Goal: Task Accomplishment & Management: Manage account settings

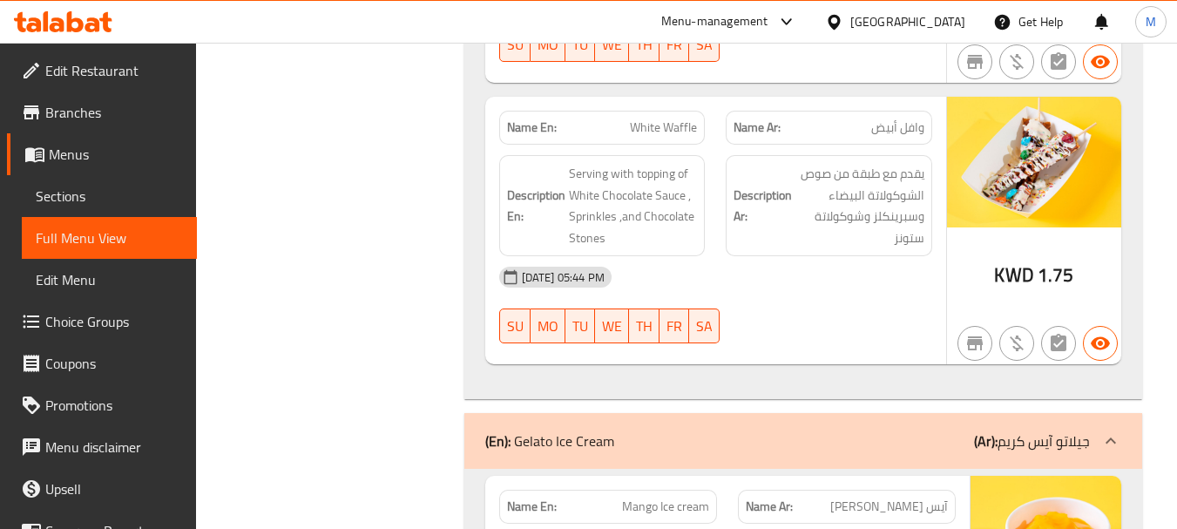
scroll to position [4009, 0]
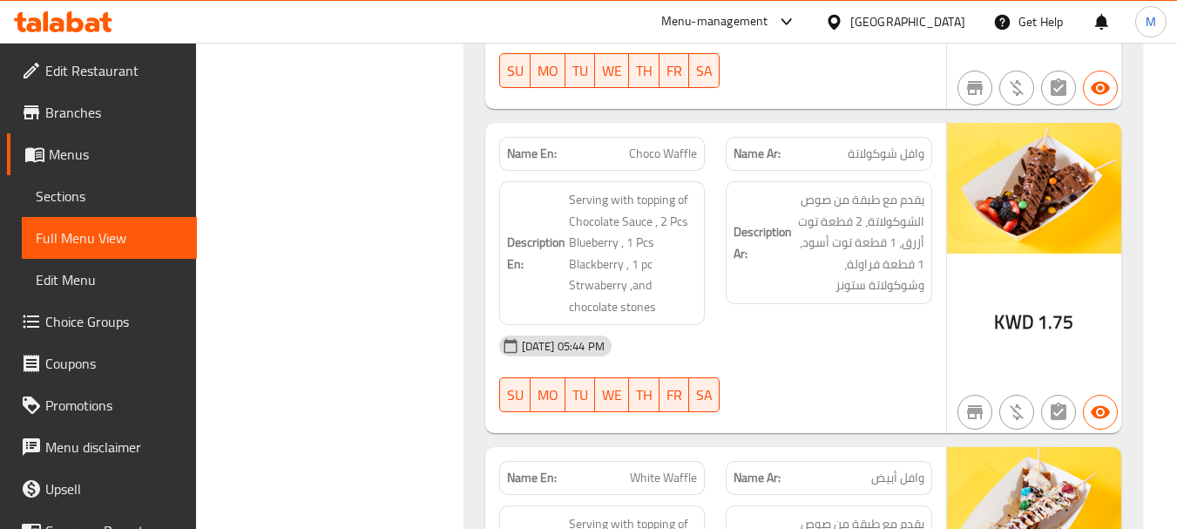
click at [117, 315] on span "Choice Groups" at bounding box center [114, 321] width 138 height 21
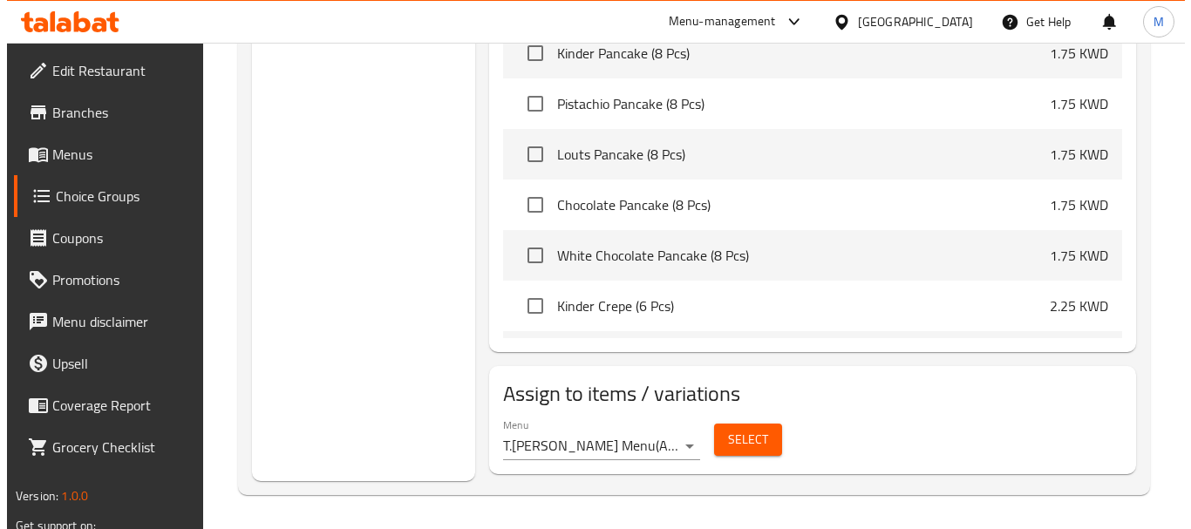
scroll to position [2208, 0]
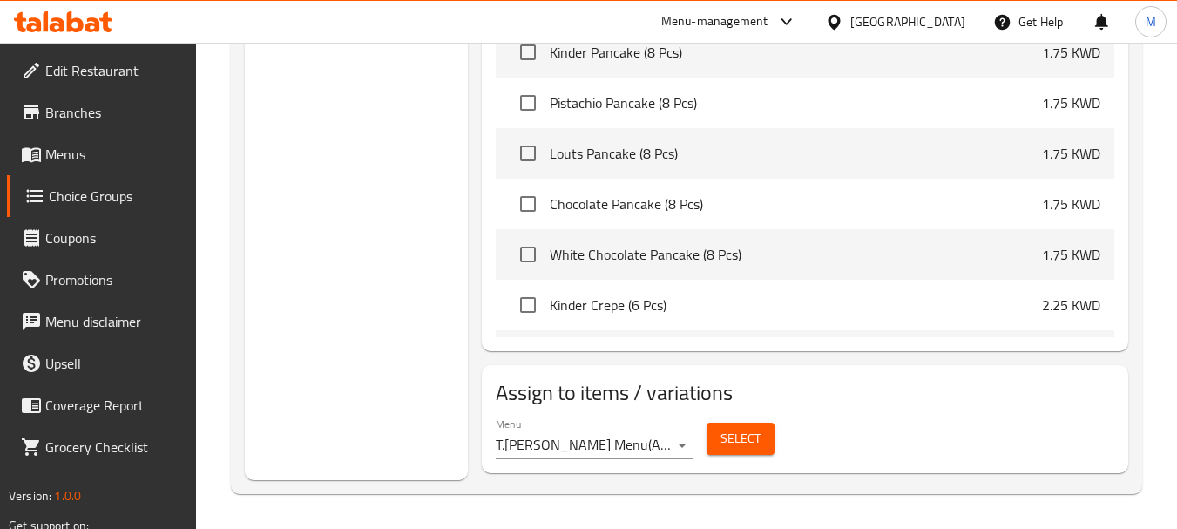
click at [725, 438] on span "Select" at bounding box center [741, 439] width 40 height 22
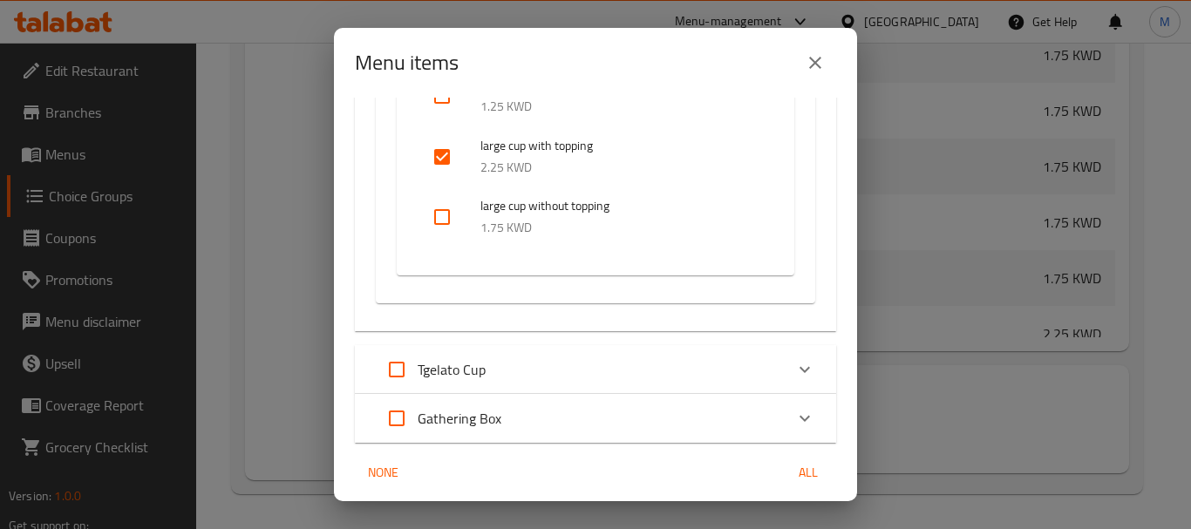
scroll to position [8203, 0]
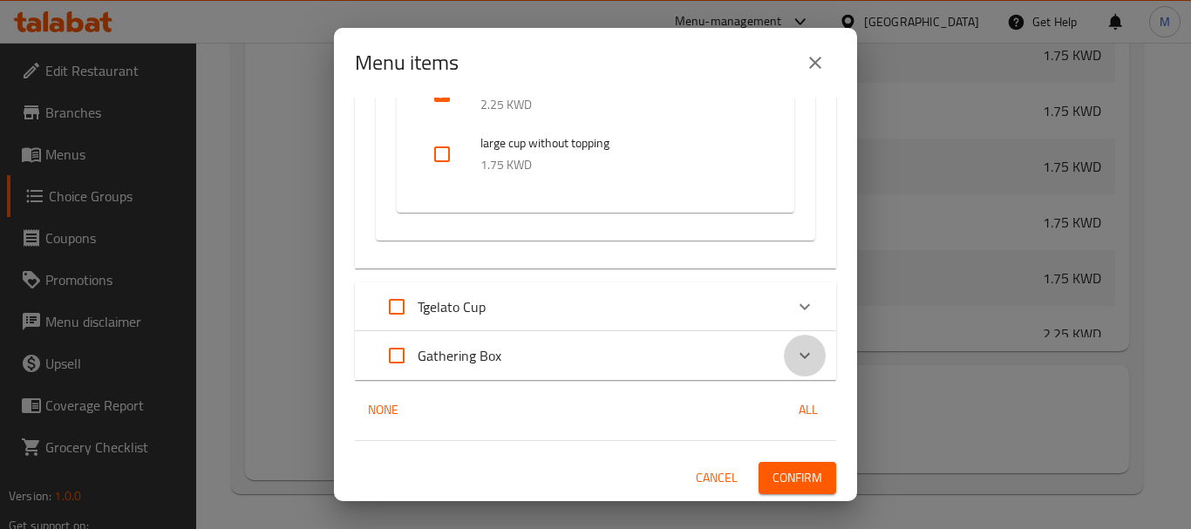
click at [794, 352] on icon "Expand" at bounding box center [804, 355] width 21 height 21
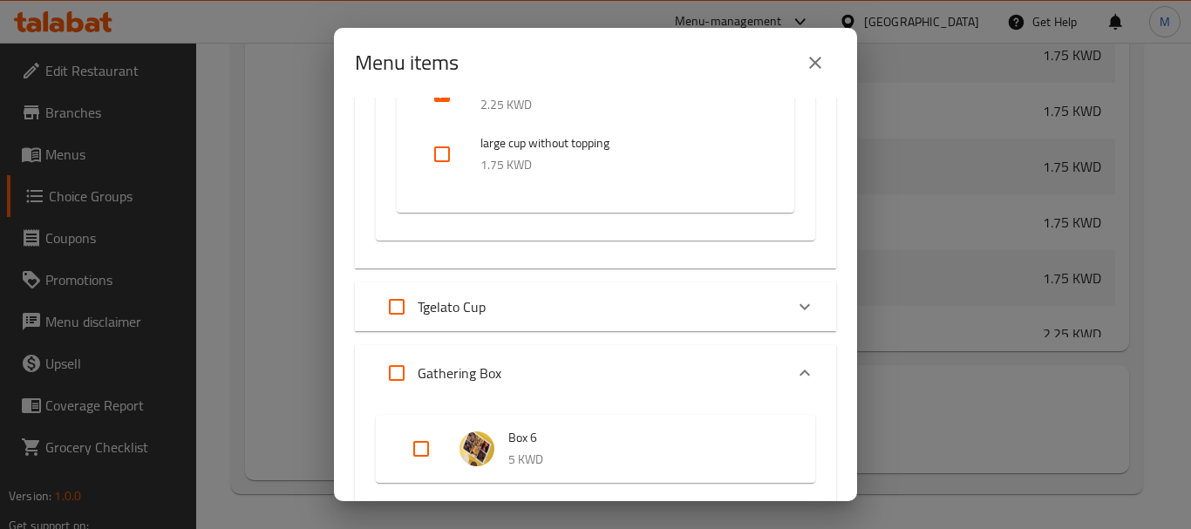
click at [794, 310] on icon "Expand" at bounding box center [804, 306] width 21 height 21
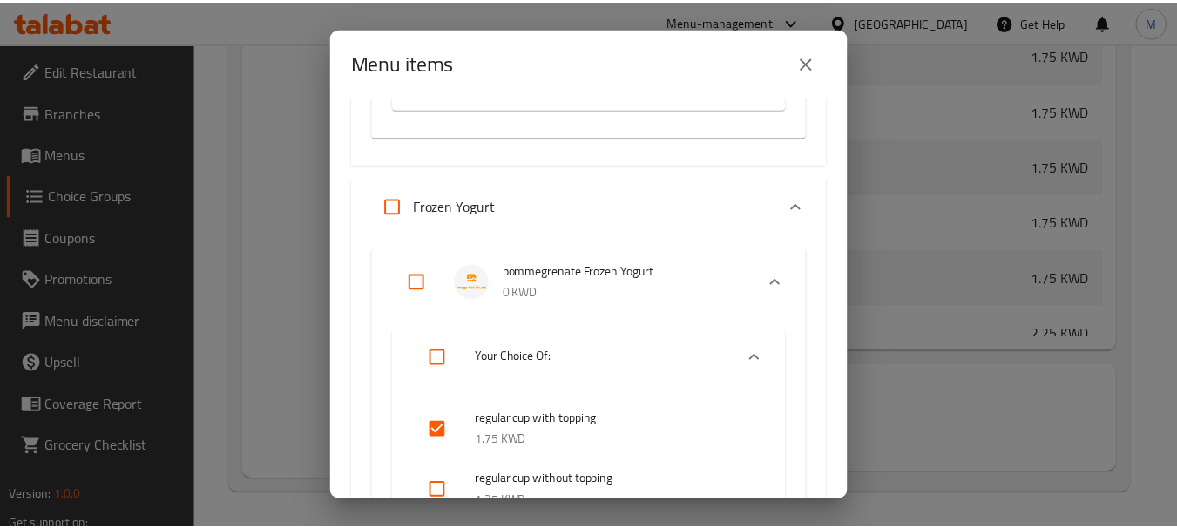
scroll to position [6582, 0]
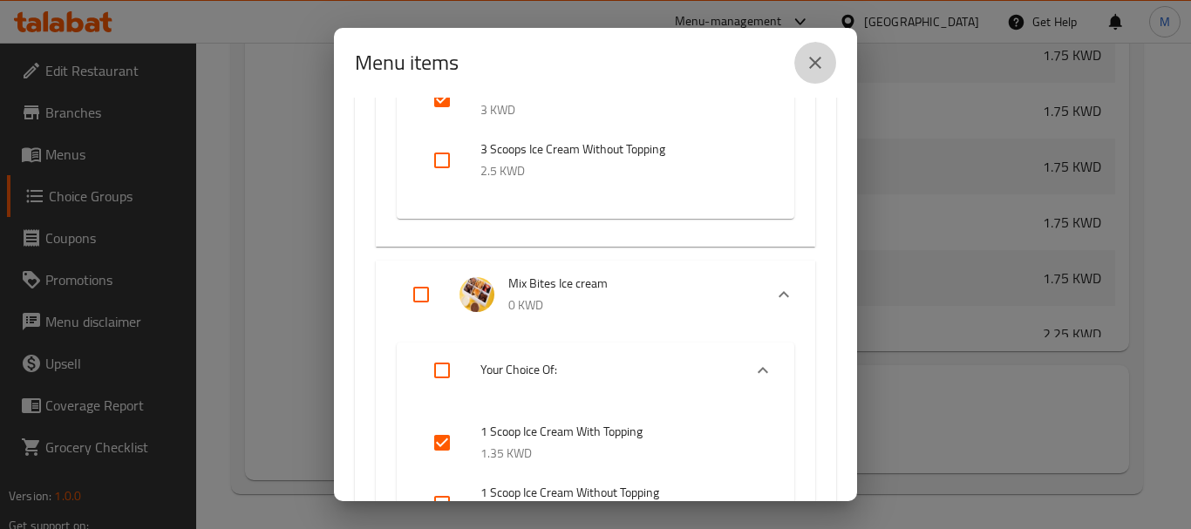
click at [815, 59] on icon "close" at bounding box center [814, 62] width 21 height 21
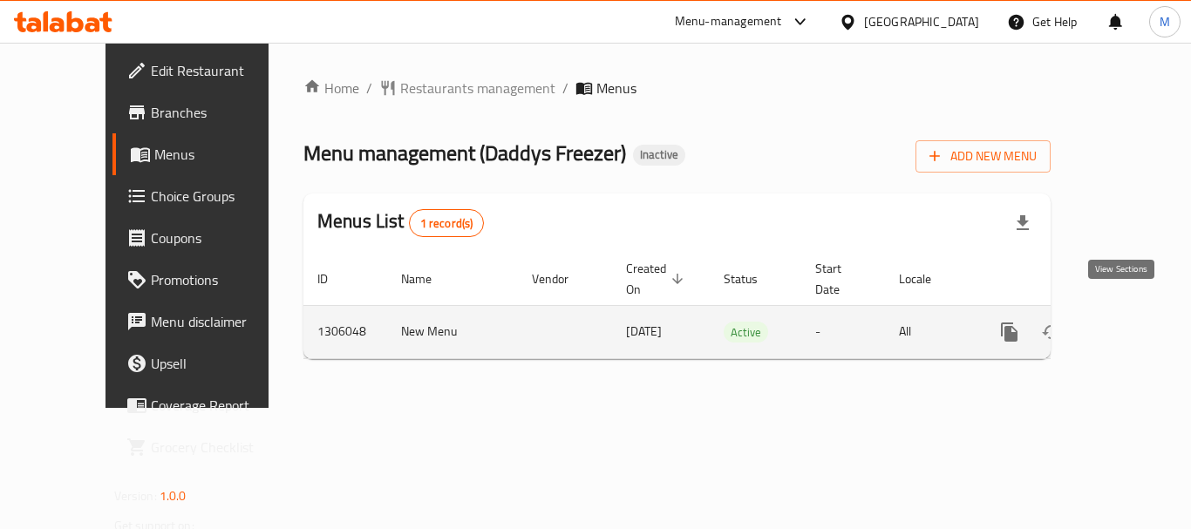
click at [1124, 322] on icon "enhanced table" at bounding box center [1134, 332] width 21 height 21
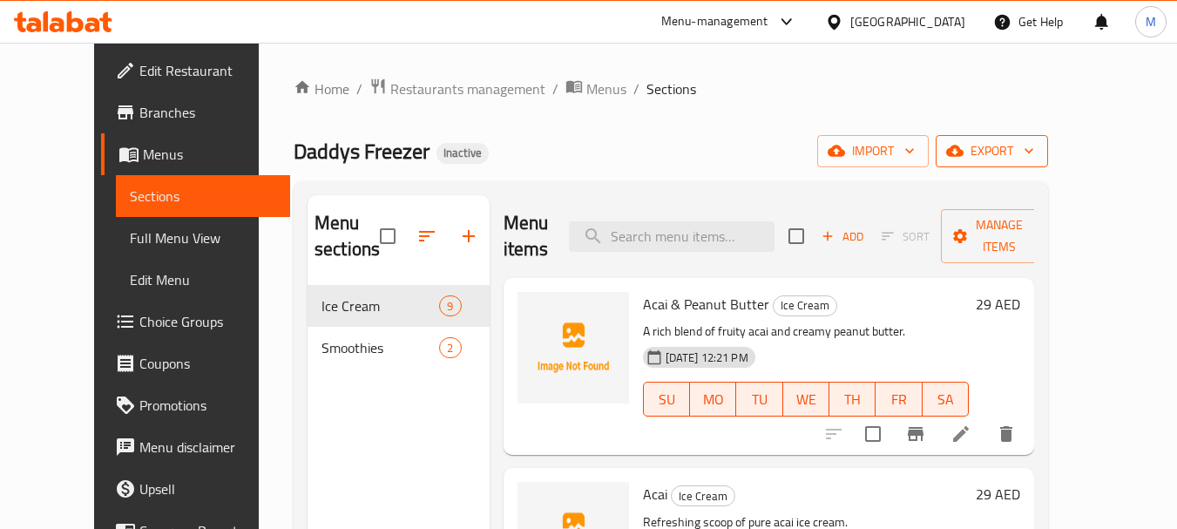
click at [1035, 159] on span "export" at bounding box center [992, 151] width 85 height 22
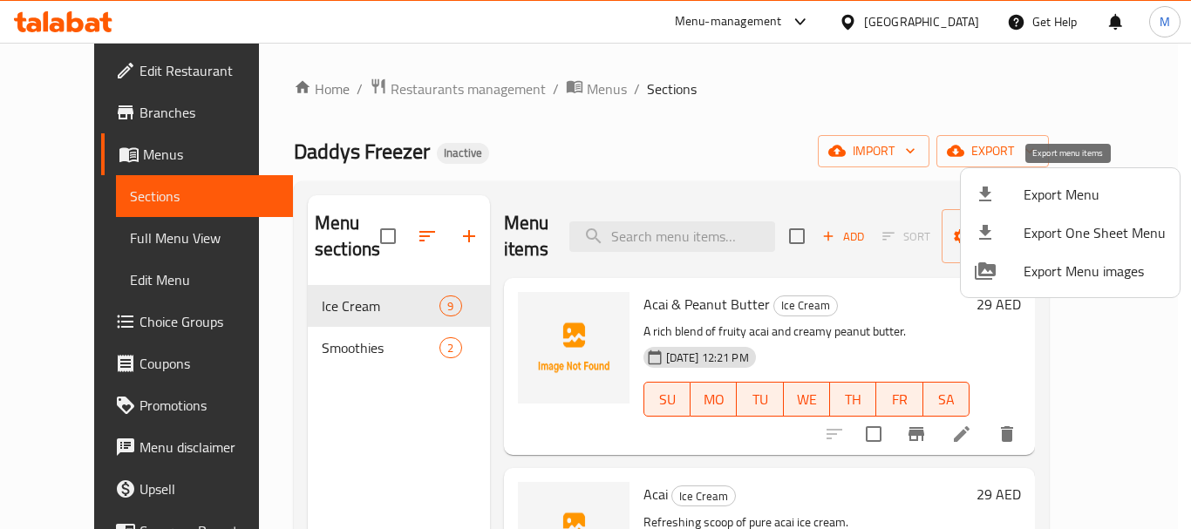
click at [1070, 198] on span "Export Menu" at bounding box center [1094, 194] width 142 height 21
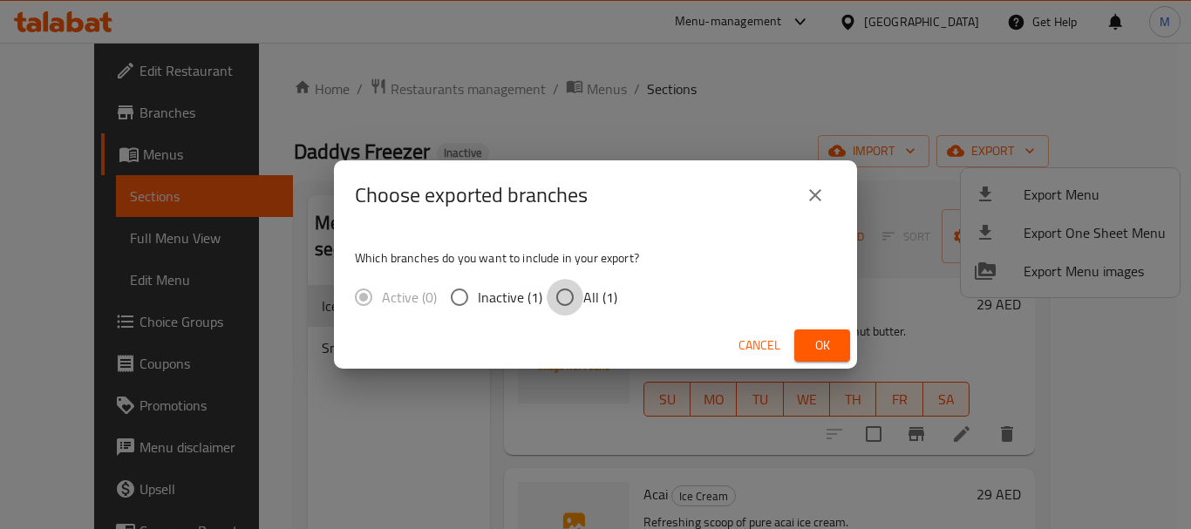
click at [565, 292] on input "All (1)" at bounding box center [564, 297] width 37 height 37
radio input "true"
click at [811, 343] on span "Ok" at bounding box center [822, 346] width 28 height 22
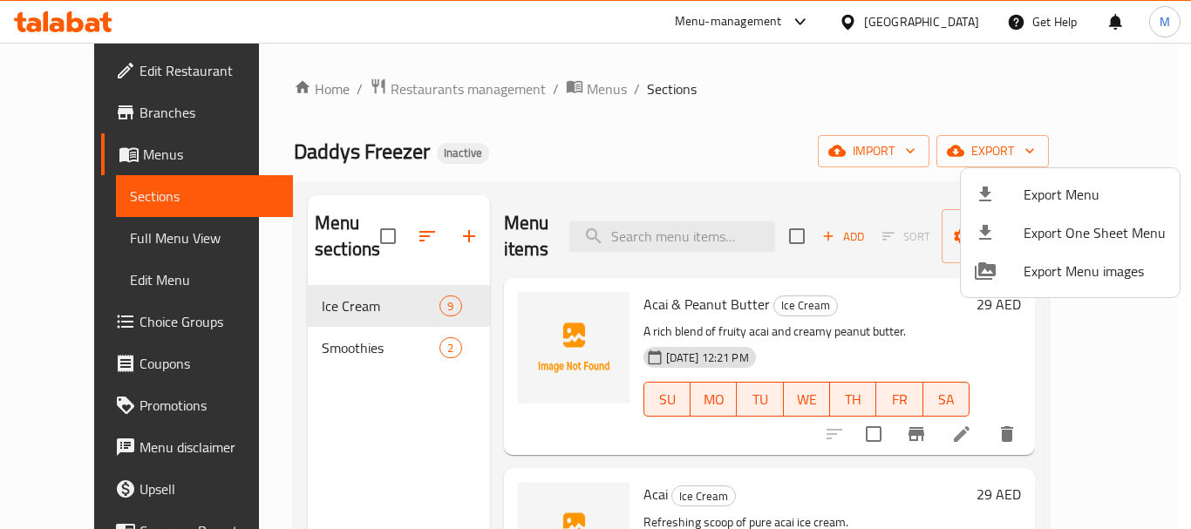
click at [75, 239] on div at bounding box center [595, 264] width 1191 height 529
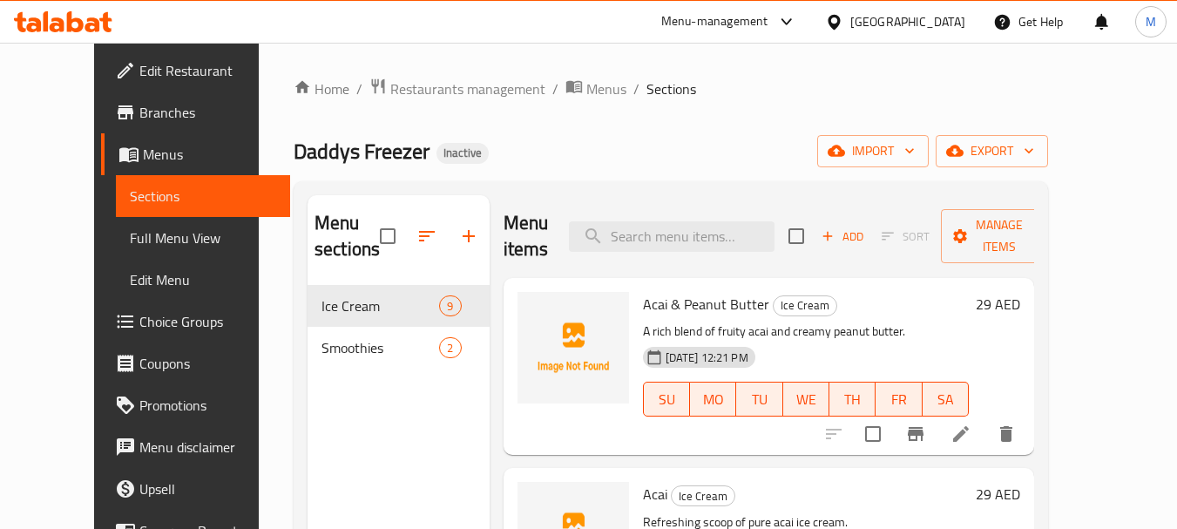
click at [130, 239] on span "Full Menu View" at bounding box center [203, 237] width 147 height 21
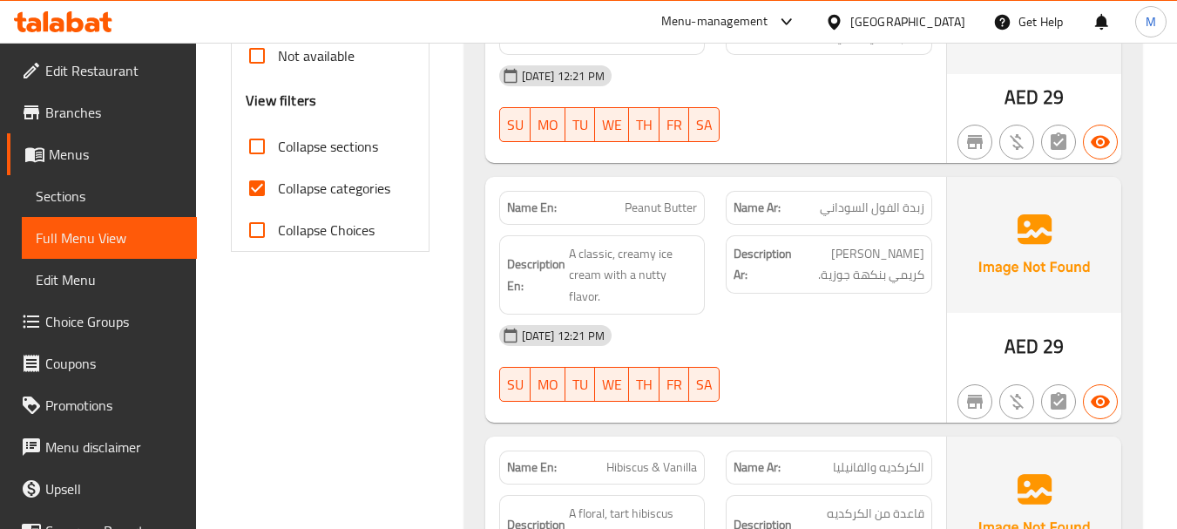
scroll to position [610, 0]
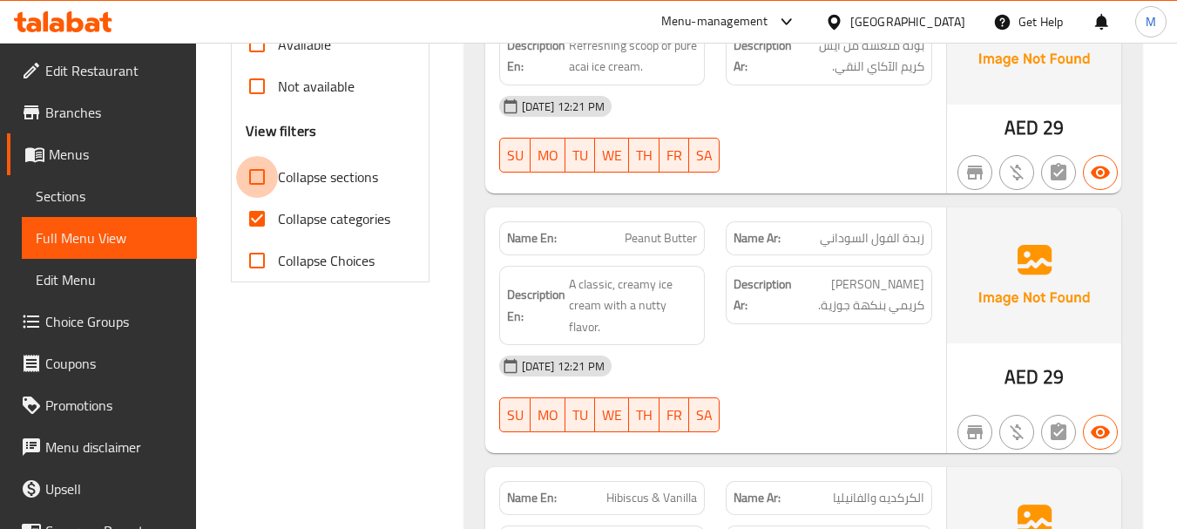
click at [255, 178] on input "Collapse sections" at bounding box center [257, 177] width 42 height 42
checkbox input "true"
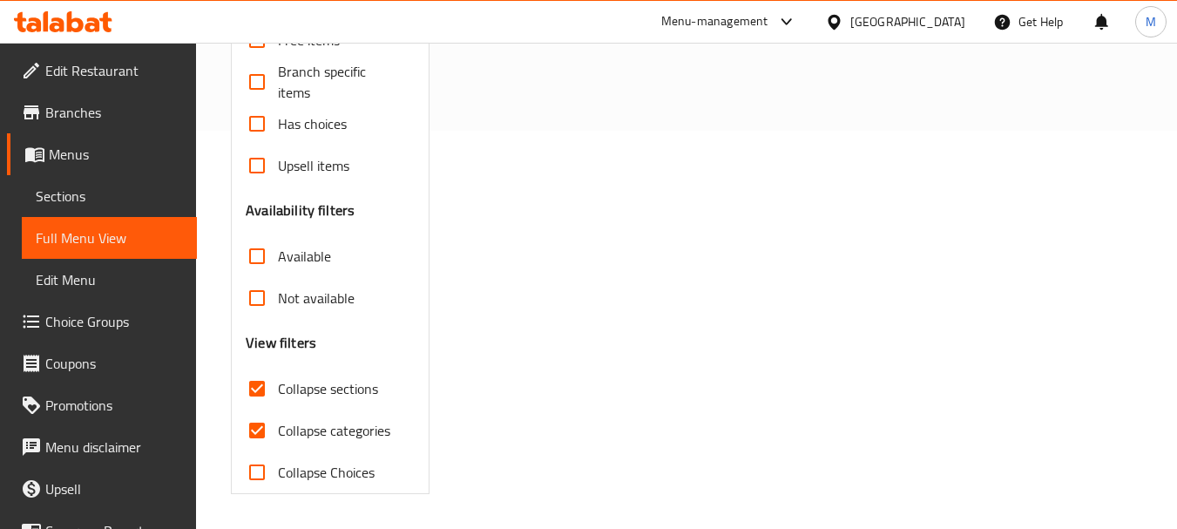
click at [260, 218] on h3 "Availability filters" at bounding box center [300, 210] width 109 height 20
click at [261, 432] on input "Collapse categories" at bounding box center [257, 431] width 42 height 42
checkbox input "false"
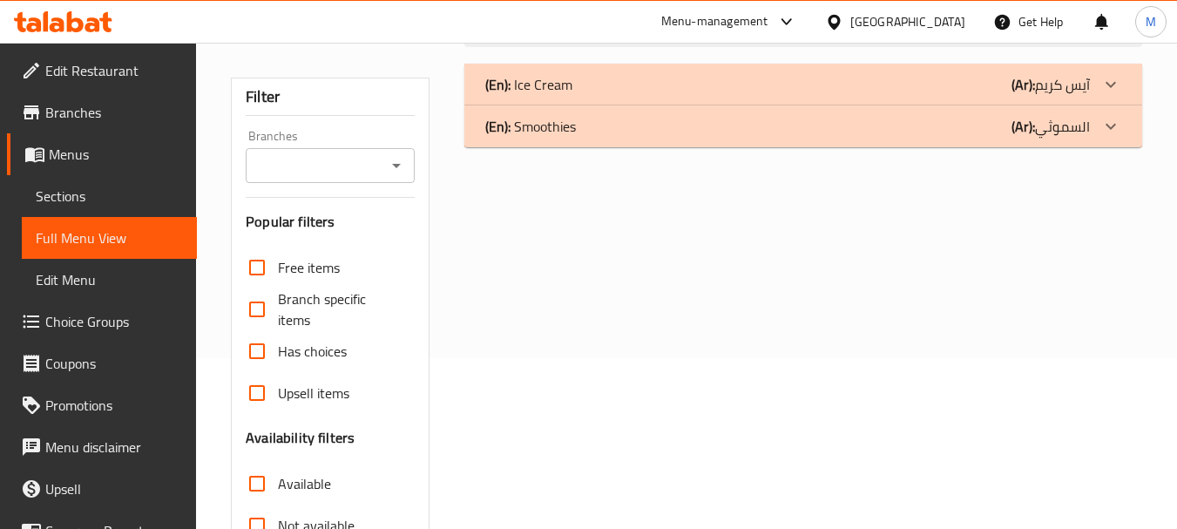
scroll to position [0, 0]
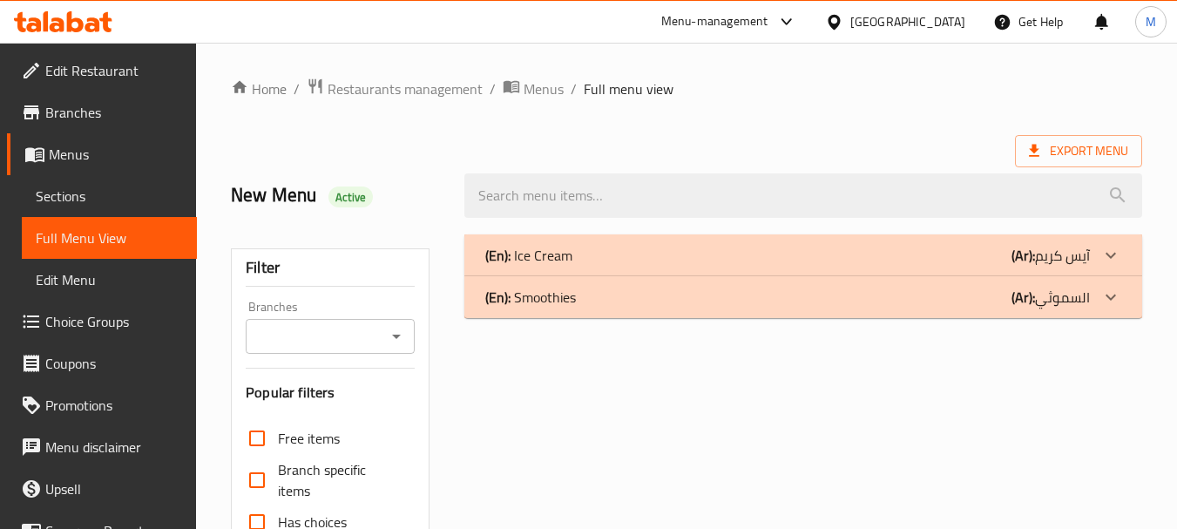
click at [518, 248] on p "(En): Ice Cream" at bounding box center [528, 255] width 87 height 21
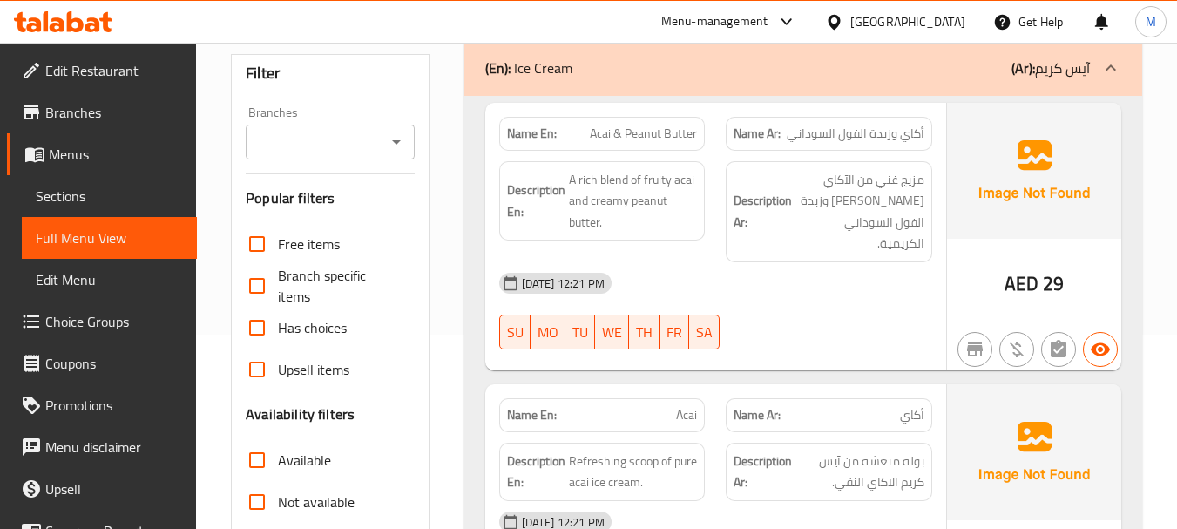
scroll to position [65, 0]
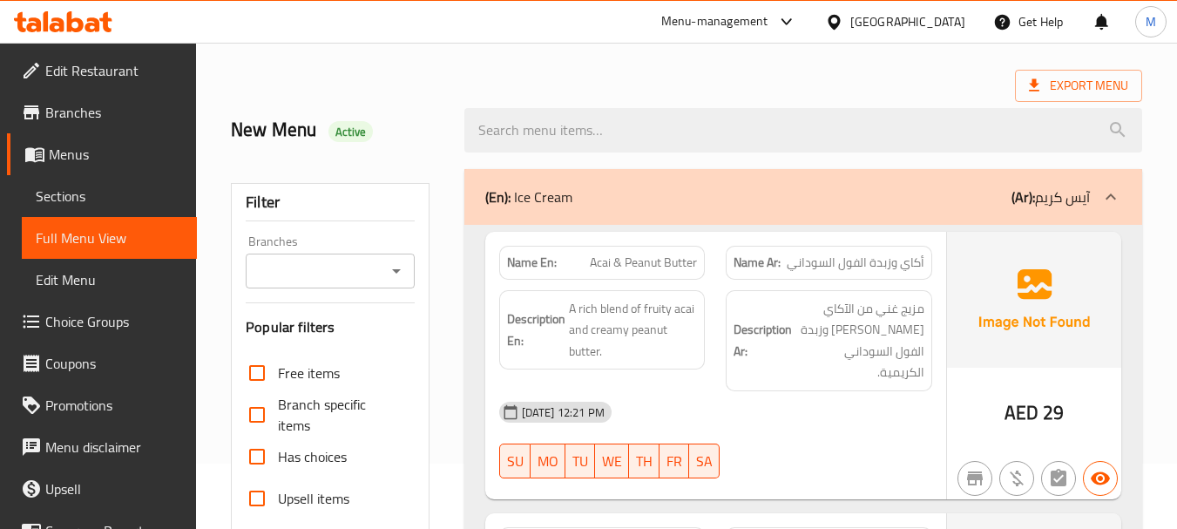
click at [612, 319] on span "A rich blend of fruity acai and creamy peanut butter." at bounding box center [633, 330] width 129 height 64
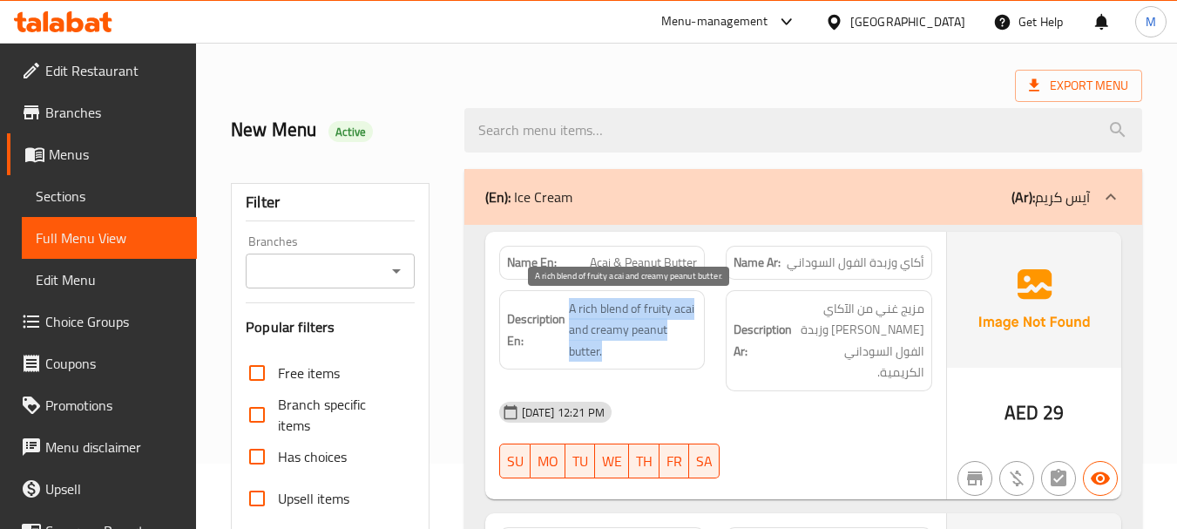
drag, startPoint x: 612, startPoint y: 319, endPoint x: 487, endPoint y: 478, distance: 202.4
click at [612, 320] on span "A rich blend of fruity acai and creamy peanut butter." at bounding box center [633, 330] width 129 height 64
copy span "A rich blend of fruity acai and creamy peanut butter."
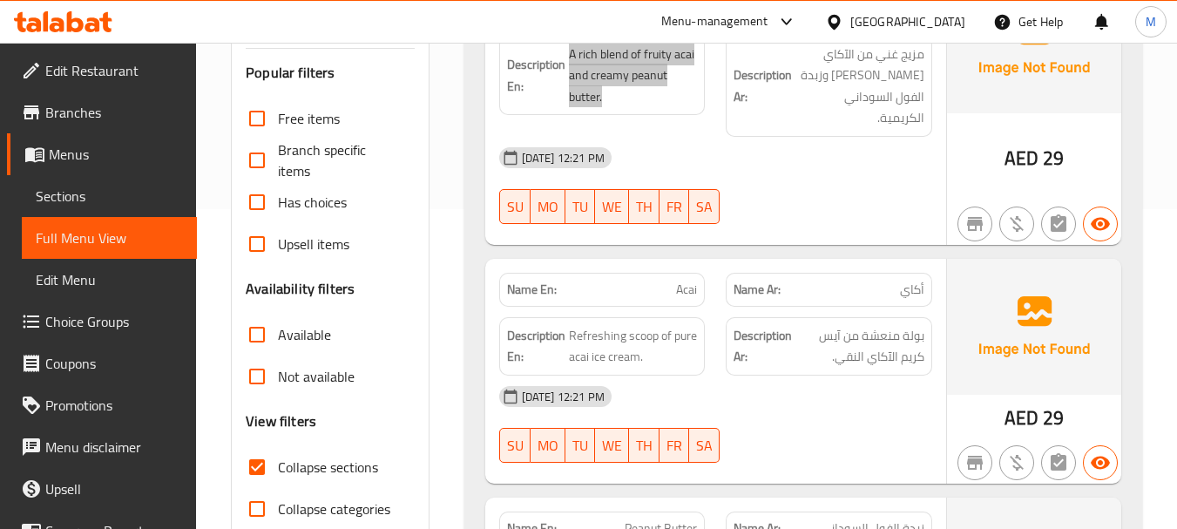
scroll to position [414, 0]
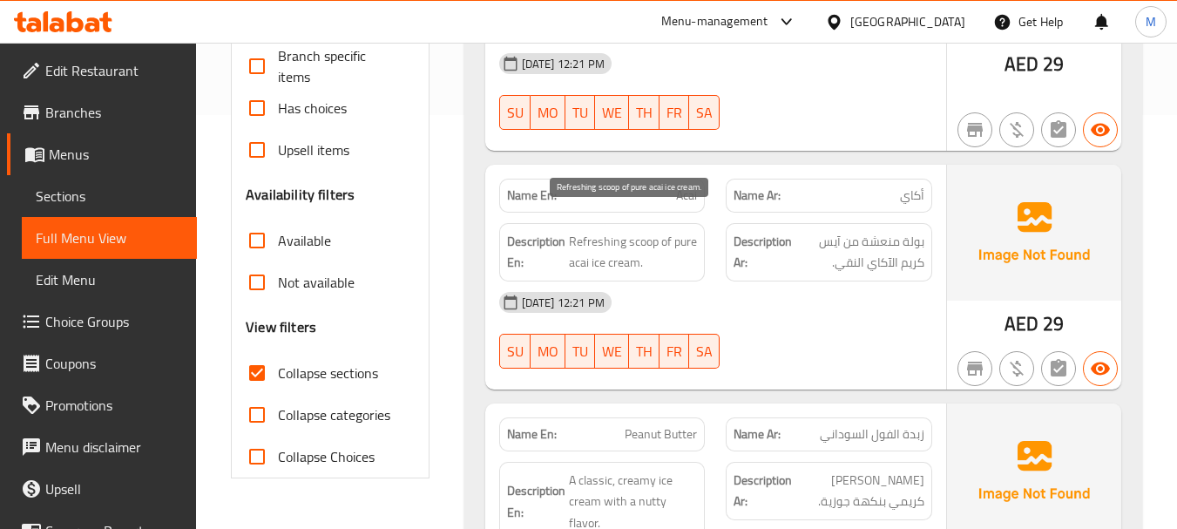
click at [600, 231] on span "Refreshing scoop of pure acai ice cream." at bounding box center [633, 252] width 129 height 43
copy span "Refreshing scoop of pure acai ice cream."
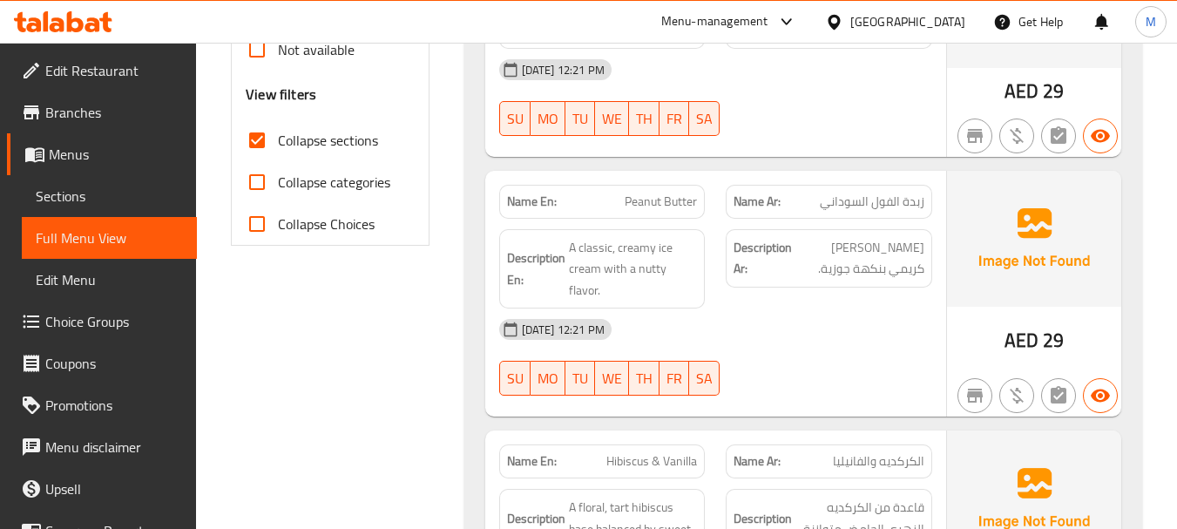
scroll to position [675, 0]
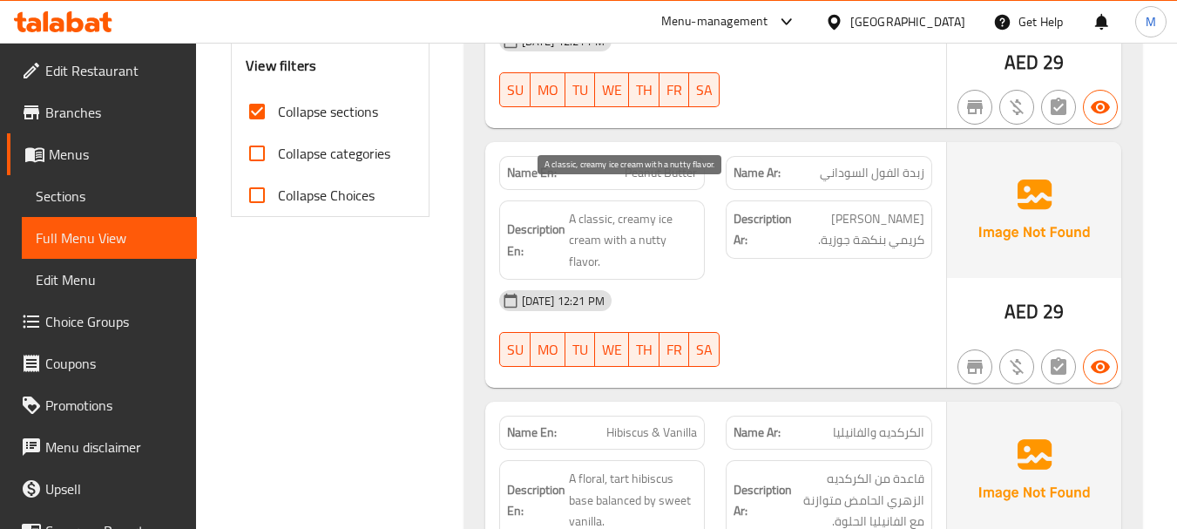
click at [646, 216] on span "A classic, creamy ice cream with a nutty flavor." at bounding box center [633, 240] width 129 height 64
copy span "A classic, creamy ice cream with a nutty flavor."
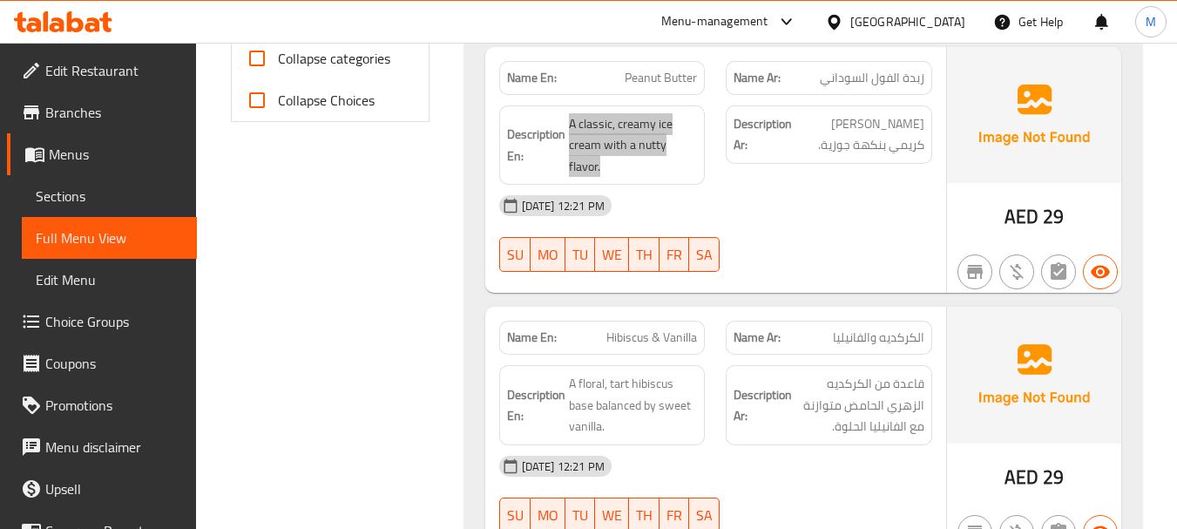
scroll to position [937, 0]
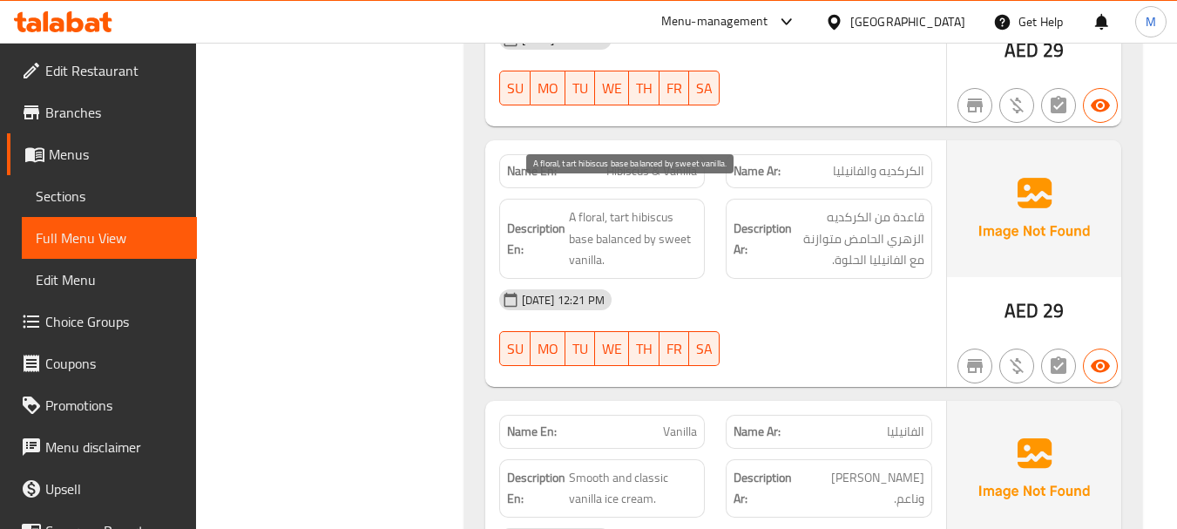
click at [640, 216] on span "A floral, tart hibiscus base balanced by sweet vanilla." at bounding box center [633, 239] width 129 height 64
click at [639, 216] on span "A floral, tart hibiscus base balanced by sweet vanilla." at bounding box center [633, 239] width 129 height 64
copy span "A floral, tart hibiscus base balanced by sweet vanilla."
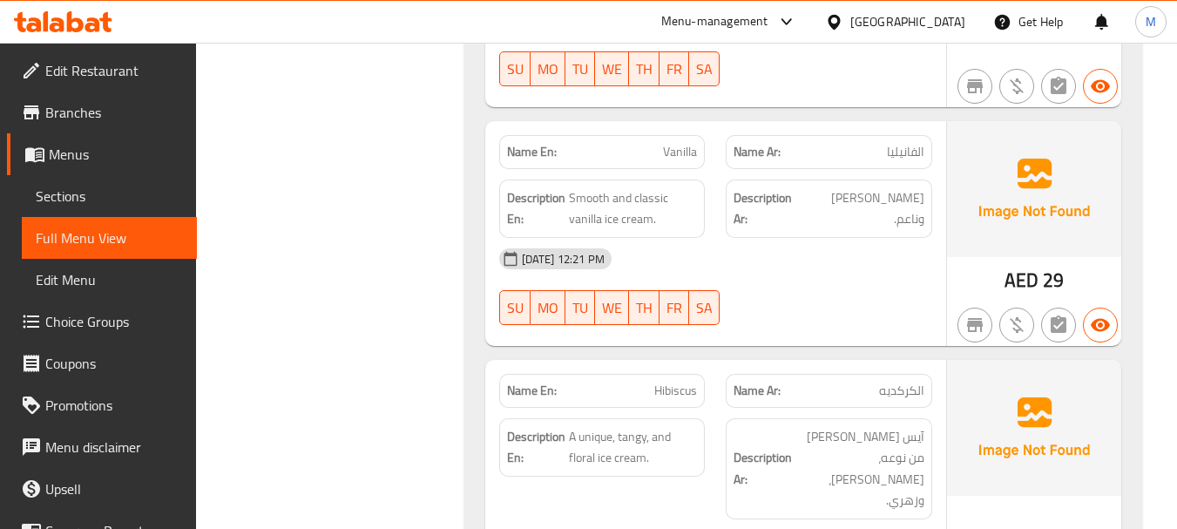
scroll to position [1111, 0]
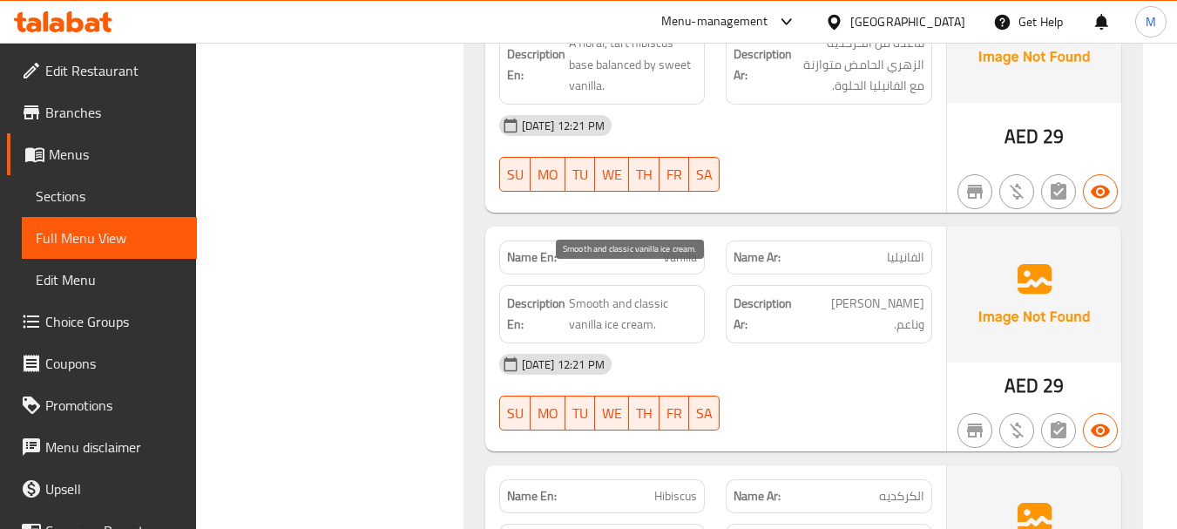
click at [614, 298] on span "Smooth and classic vanilla ice cream." at bounding box center [633, 314] width 129 height 43
copy span "Smooth and classic vanilla ice cream."
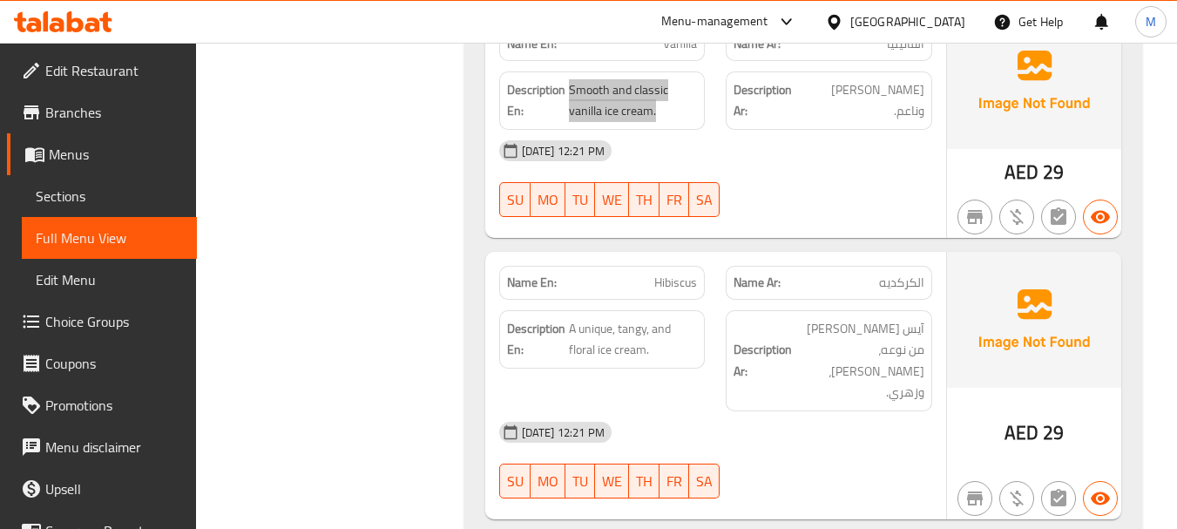
scroll to position [1460, 0]
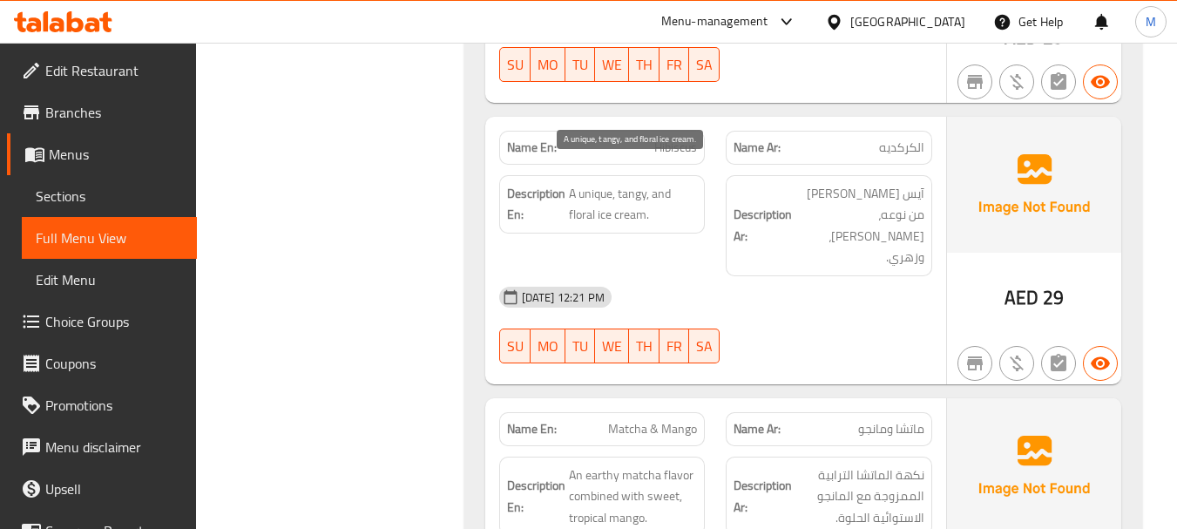
click at [632, 186] on span "A unique, tangy, and floral ice cream." at bounding box center [633, 204] width 129 height 43
copy span "A unique, tangy, and floral ice cream."
click at [794, 276] on div "18-08-2025 12:21 PM" at bounding box center [716, 297] width 454 height 42
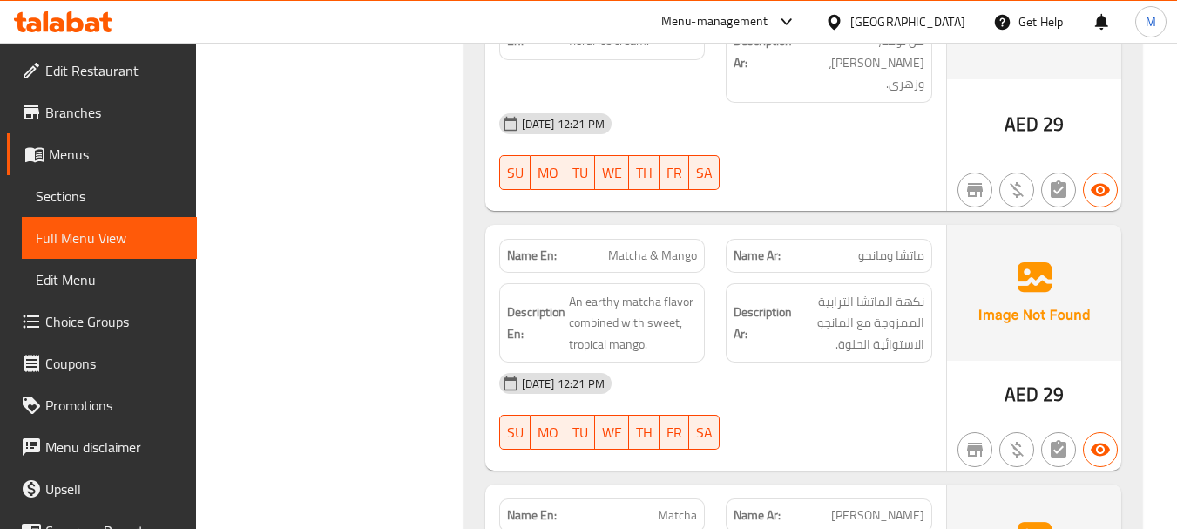
scroll to position [1634, 0]
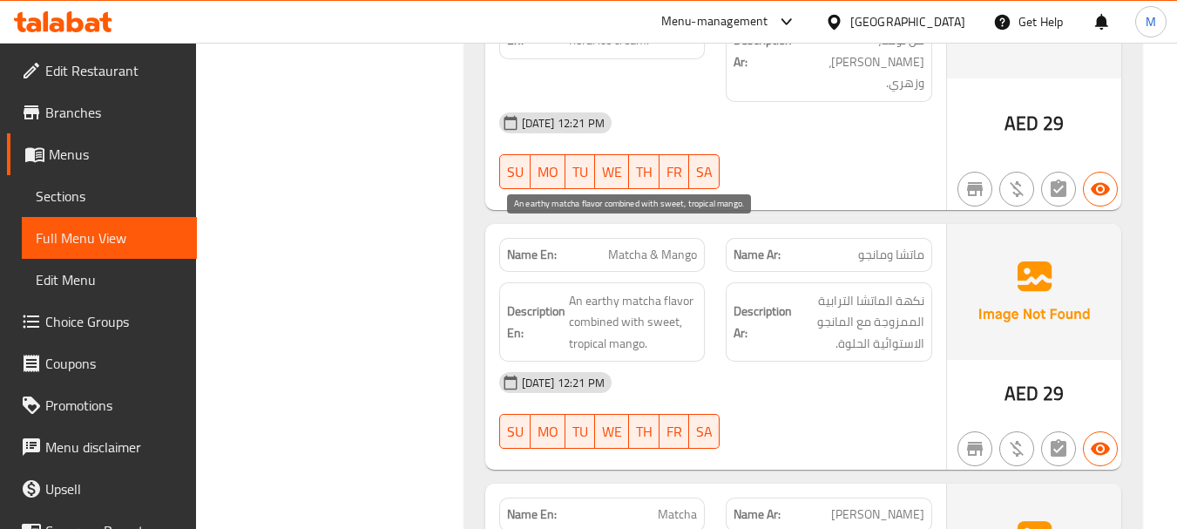
click at [664, 290] on span "An earthy matcha flavor combined with sweet, tropical mango." at bounding box center [633, 322] width 129 height 64
copy span "An earthy matcha flavor combined with sweet, tropical mango."
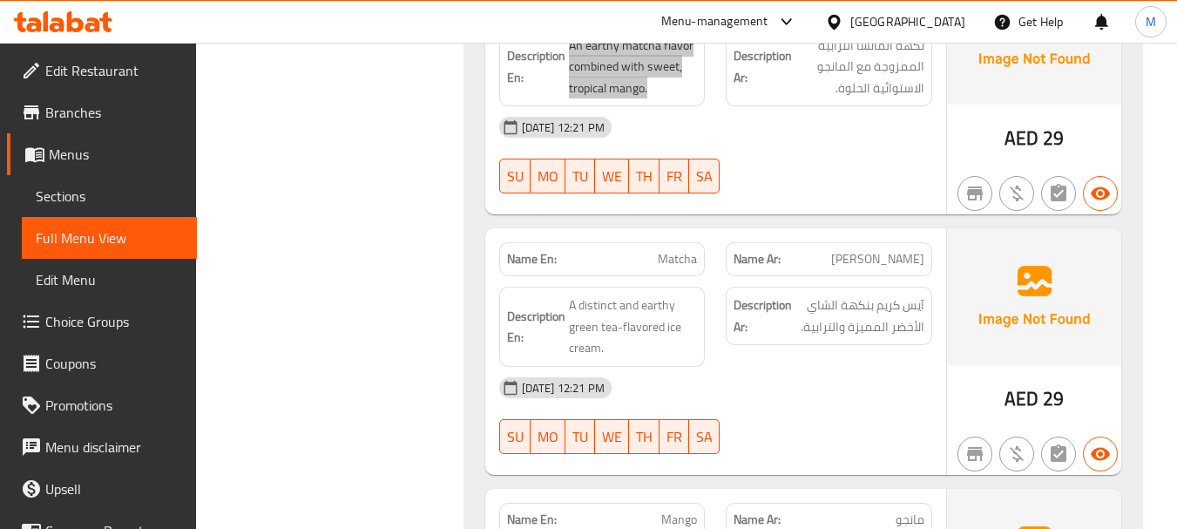
scroll to position [1896, 0]
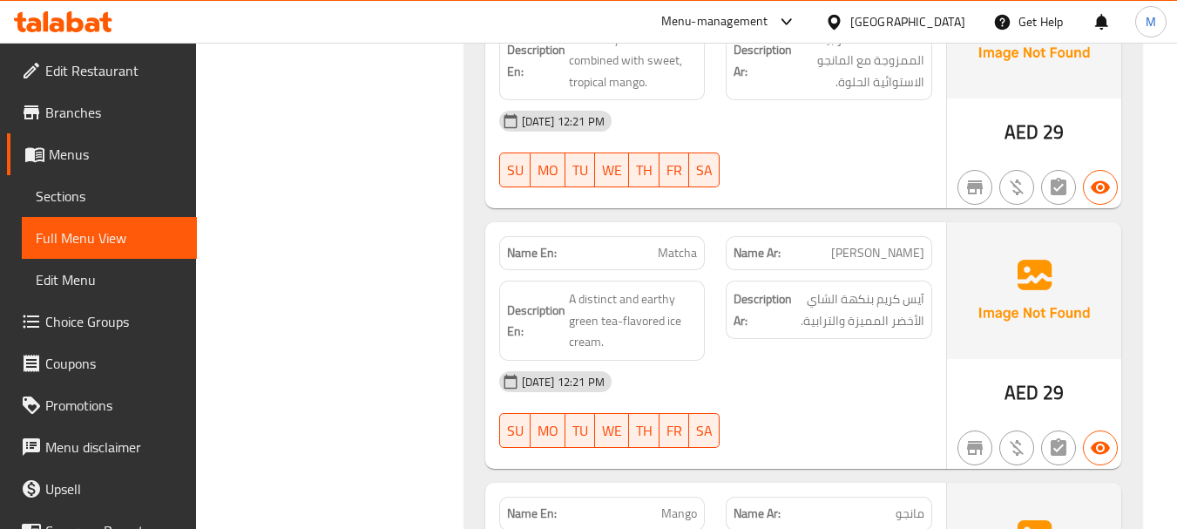
click at [633, 288] on span "A distinct and earthy green tea-flavored ice cream." at bounding box center [633, 320] width 129 height 64
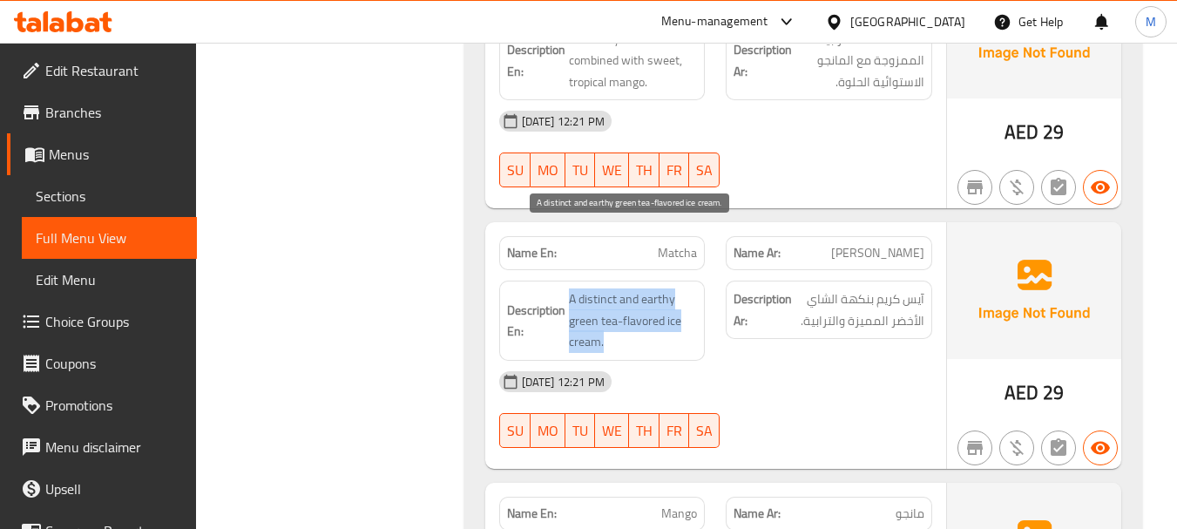
click at [633, 288] on span "A distinct and earthy green tea-flavored ice cream." at bounding box center [633, 320] width 129 height 64
copy span "A distinct and earthy green tea-flavored ice cream."
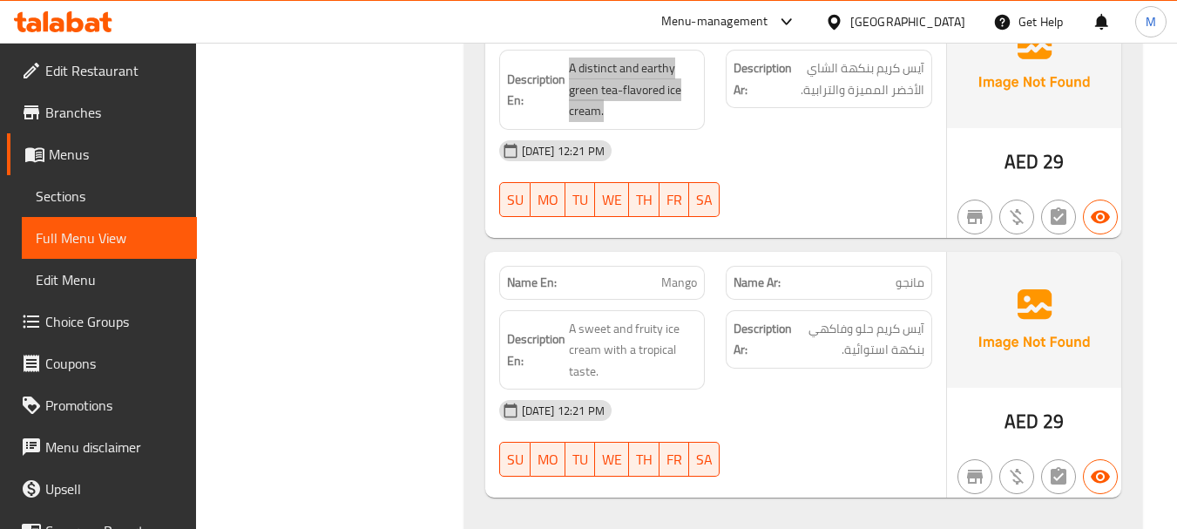
scroll to position [2157, 0]
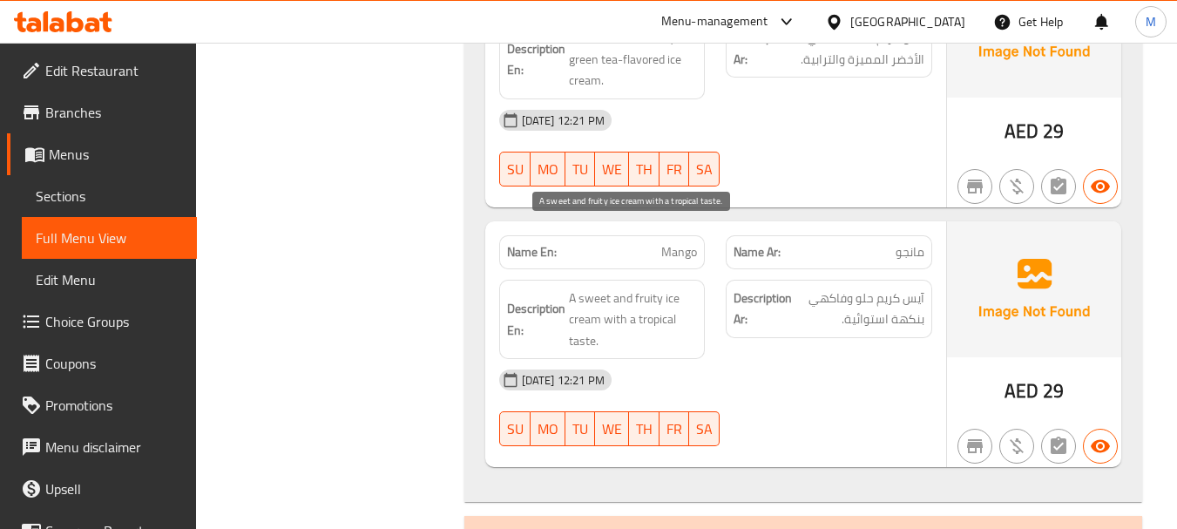
click at [607, 288] on span "A sweet and fruity ice cream with a tropical taste." at bounding box center [633, 320] width 129 height 64
copy span "A sweet and fruity ice cream with a tropical taste."
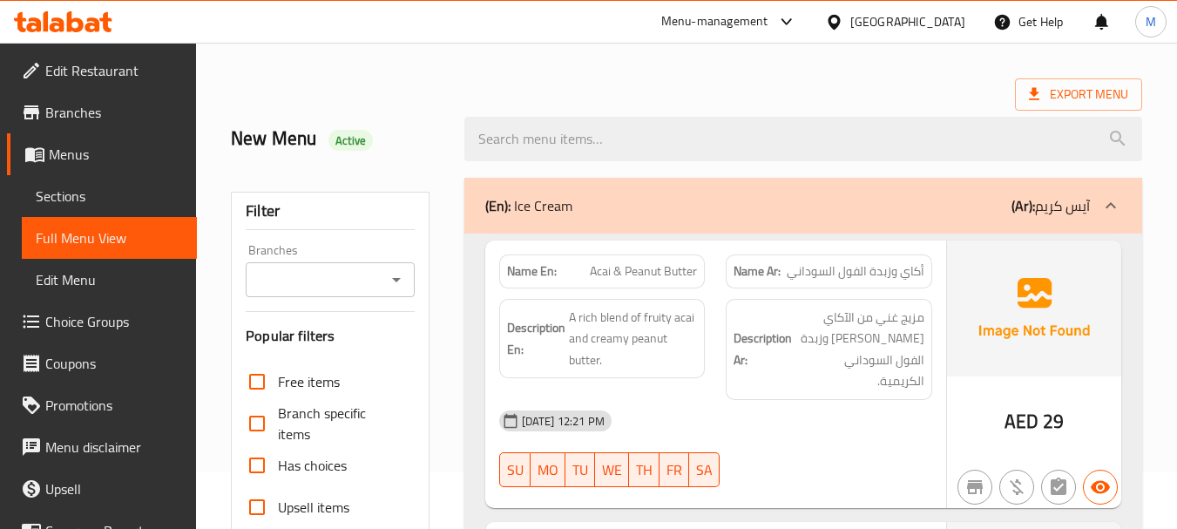
scroll to position [87, 0]
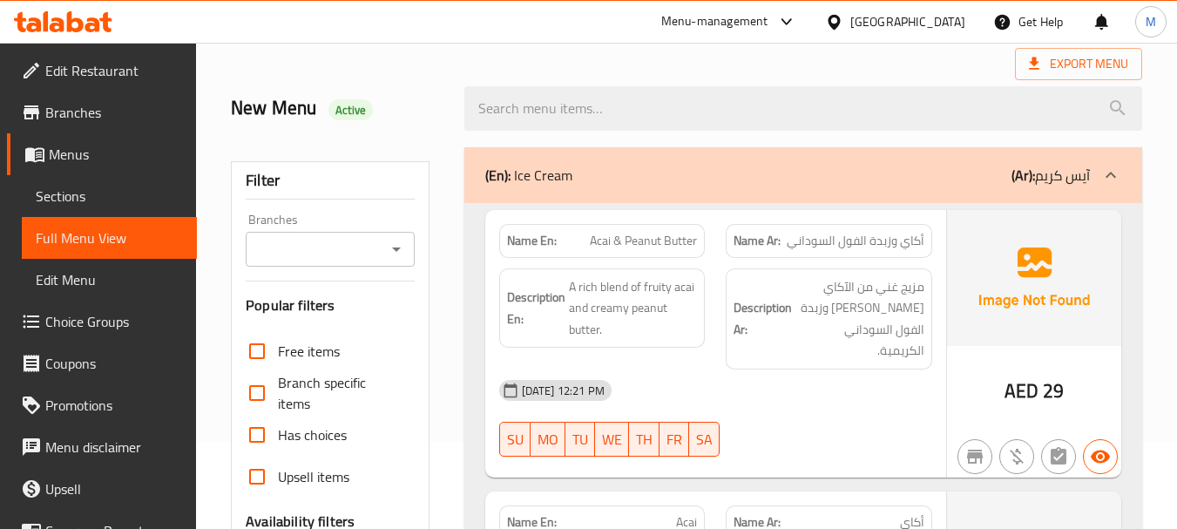
click at [795, 193] on div "(En): Ice Cream (Ar): آيس كريم" at bounding box center [804, 175] width 678 height 56
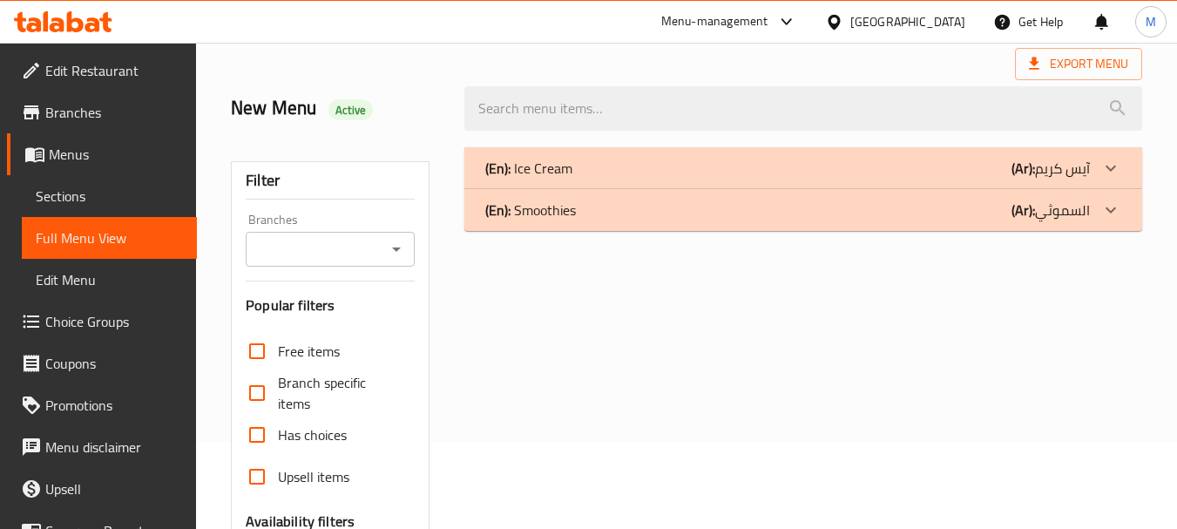
click at [709, 179] on div "(En): Smoothies (Ar): السموثي" at bounding box center [787, 168] width 605 height 21
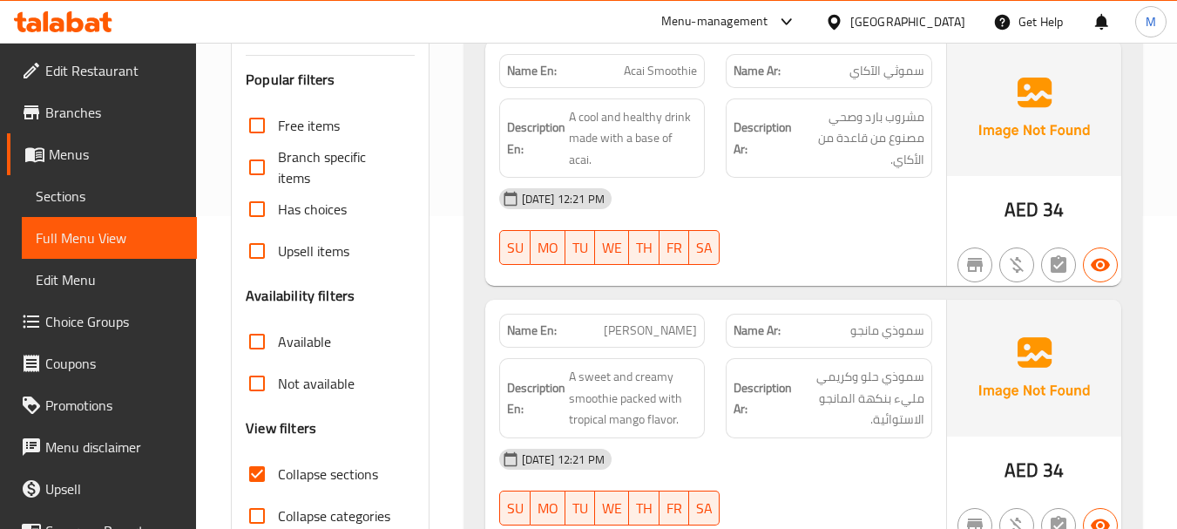
scroll to position [226, 0]
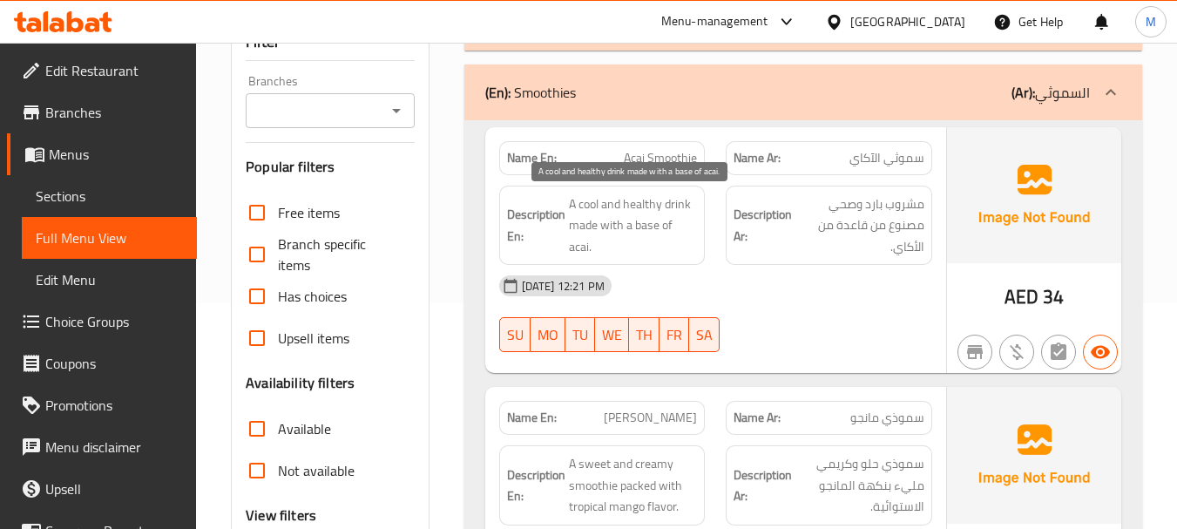
click at [632, 212] on span "A cool and healthy drink made with a base of acai." at bounding box center [633, 225] width 129 height 64
copy span "A cool and healthy drink made with a base of acai."
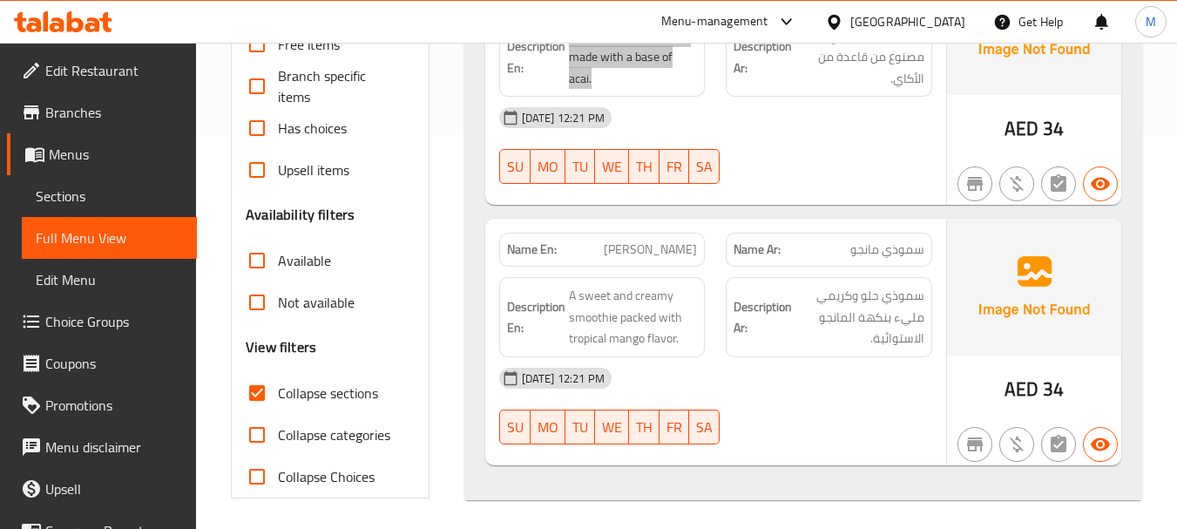
scroll to position [400, 0]
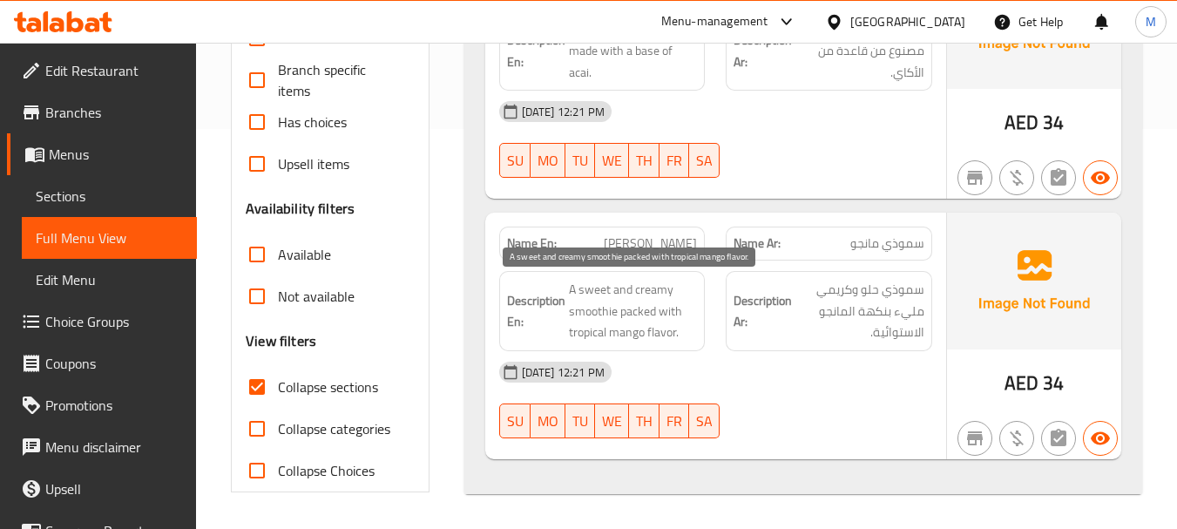
click at [630, 302] on span "A sweet and creamy smoothie packed with tropical mango flavor." at bounding box center [633, 311] width 129 height 64
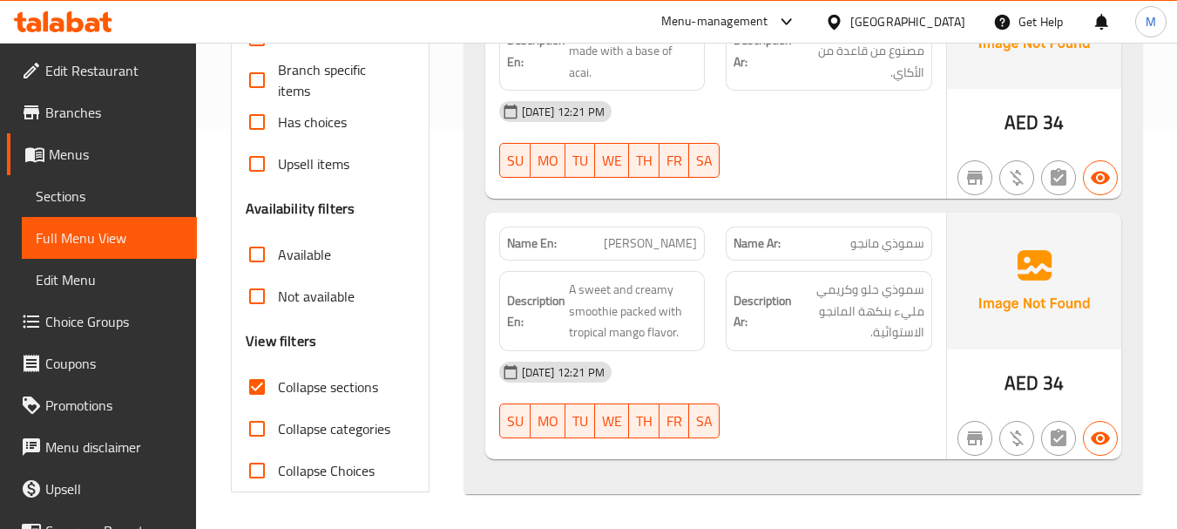
click at [817, 417] on div "18-08-2025 12:21 PM SU MO TU WE TH FR SA" at bounding box center [716, 400] width 454 height 98
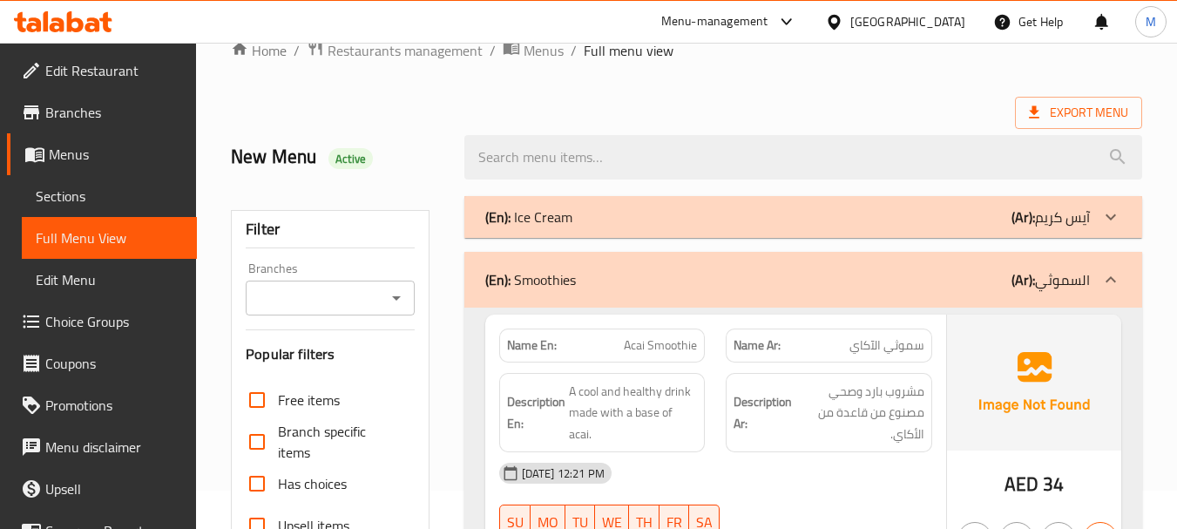
scroll to position [0, 0]
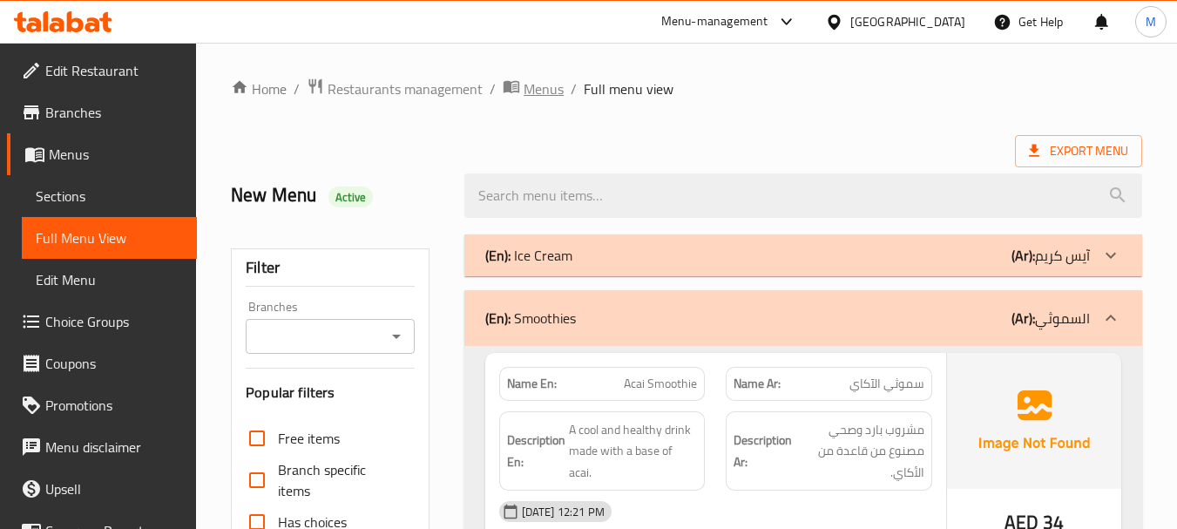
click at [560, 87] on span "Menus" at bounding box center [544, 88] width 40 height 21
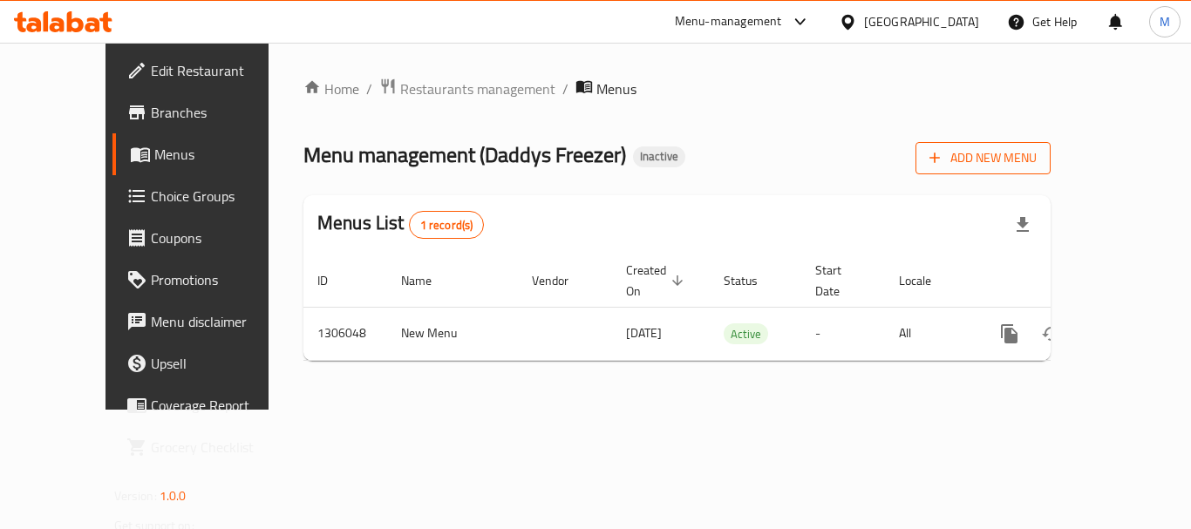
click at [1036, 153] on span "Add New Menu" at bounding box center [982, 158] width 107 height 22
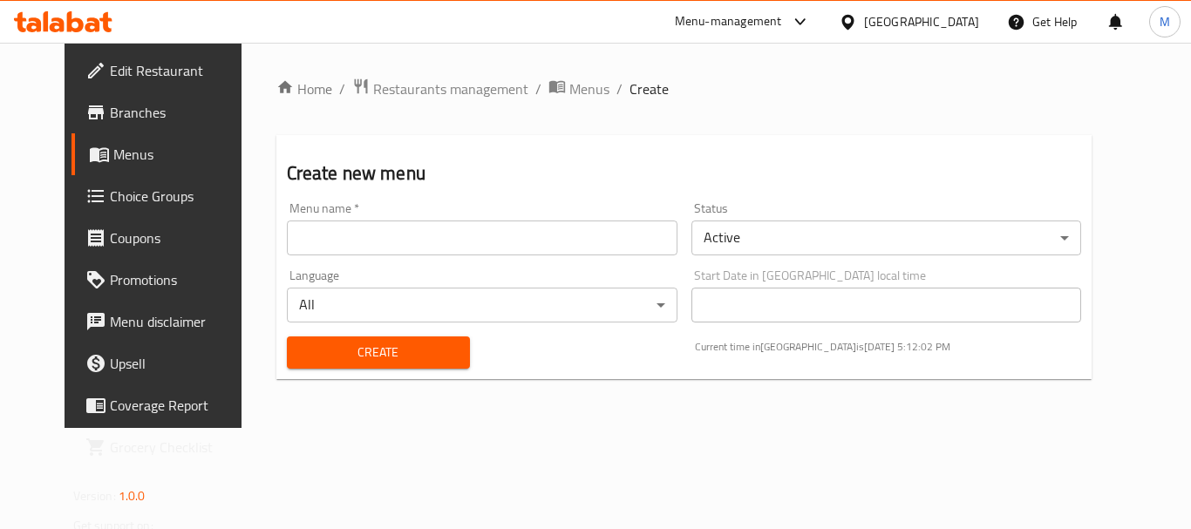
click at [336, 234] on input "text" at bounding box center [482, 237] width 390 height 35
paste input "340675262"
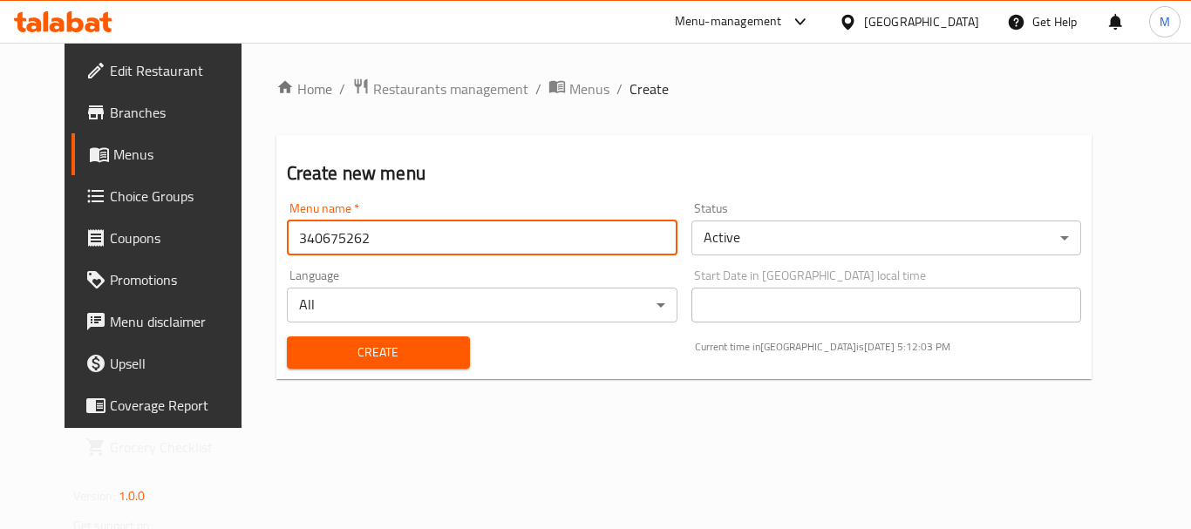
type input "340675262"
click at [301, 344] on span "Create" at bounding box center [378, 353] width 155 height 22
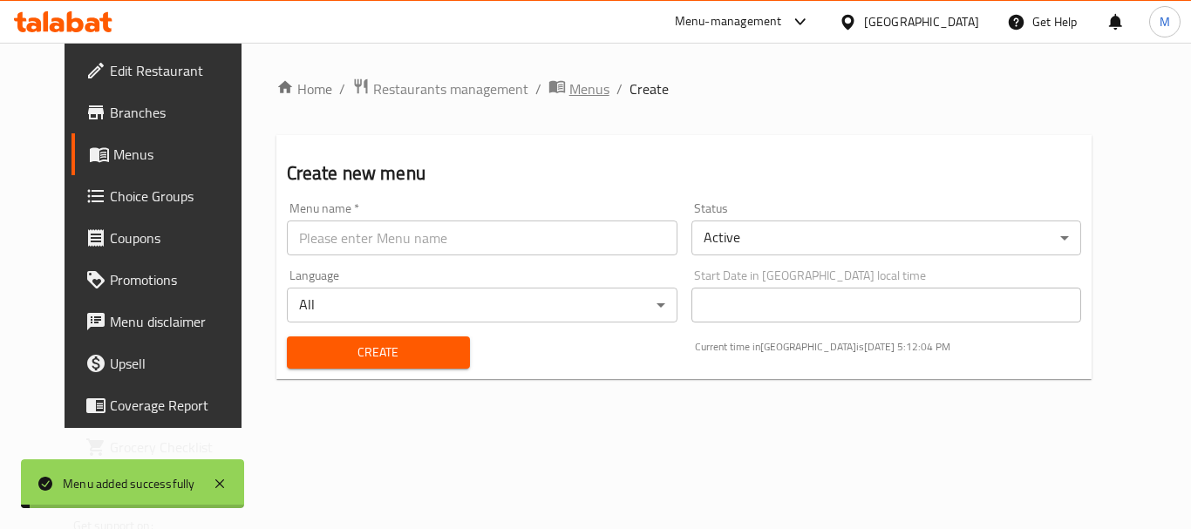
click at [569, 89] on span "Menus" at bounding box center [589, 88] width 40 height 21
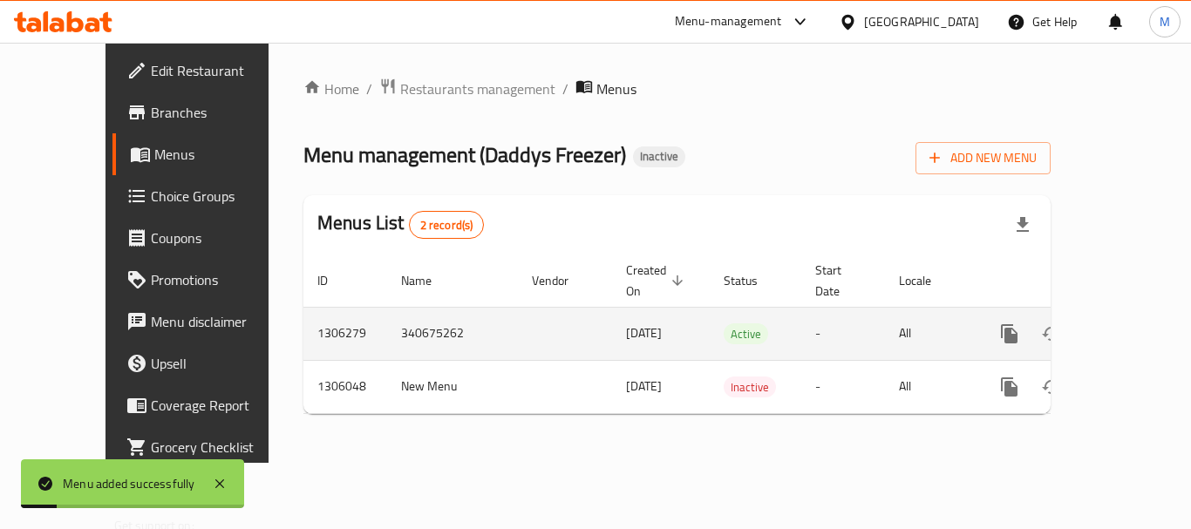
click at [1127, 326] on icon "enhanced table" at bounding box center [1135, 334] width 16 height 16
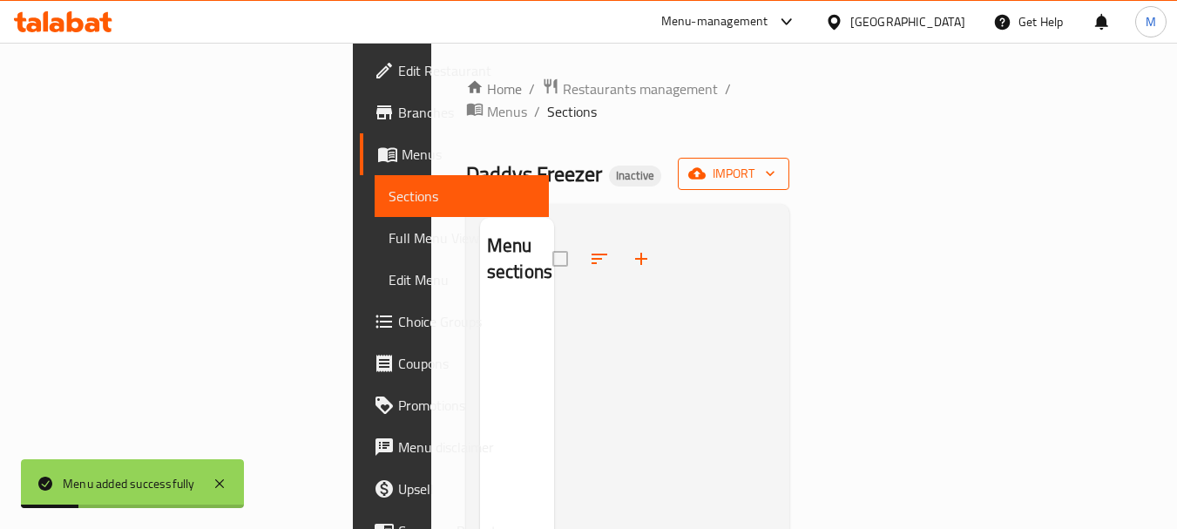
click at [776, 163] on span "import" at bounding box center [734, 174] width 84 height 22
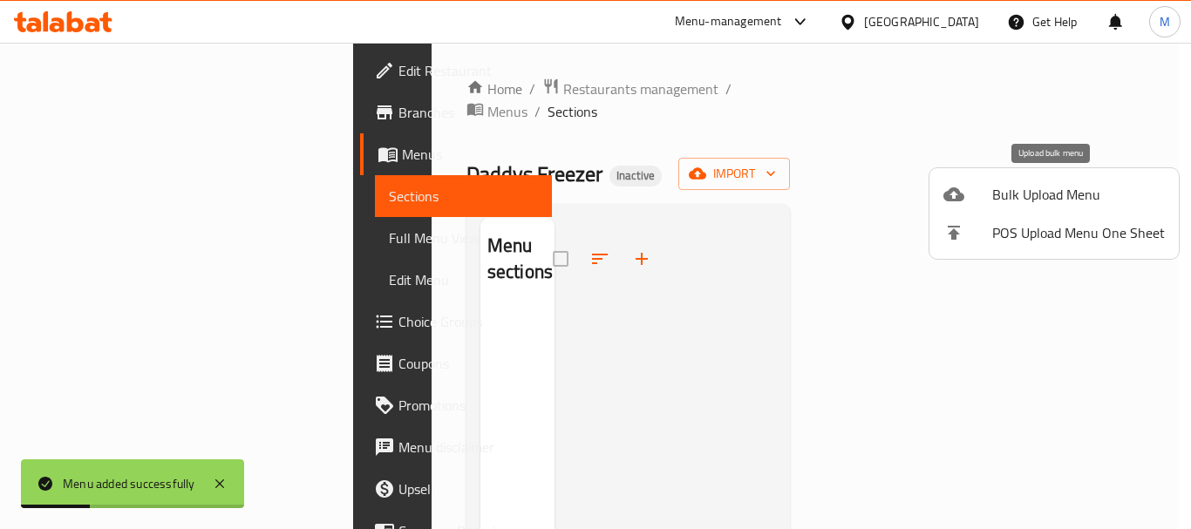
click at [1052, 187] on span "Bulk Upload Menu" at bounding box center [1078, 194] width 173 height 21
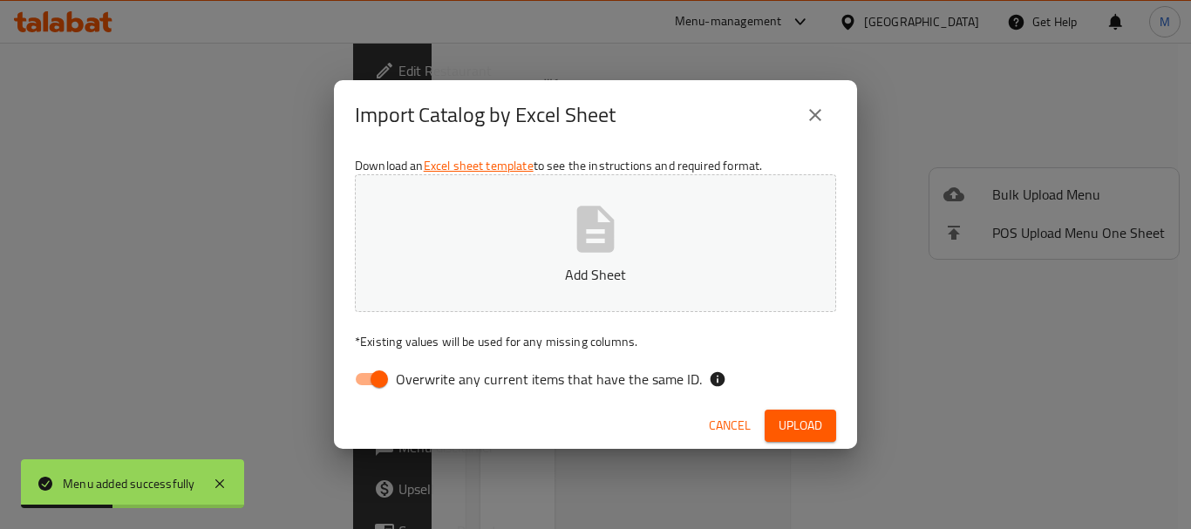
click at [509, 359] on div "Download an Excel sheet template to see the instructions and required format. A…" at bounding box center [595, 276] width 523 height 253
click at [506, 373] on span "Overwrite any current items that have the same ID." at bounding box center [549, 379] width 306 height 21
click at [429, 373] on input "Overwrite any current items that have the same ID." at bounding box center [378, 379] width 99 height 33
checkbox input "false"
click at [512, 273] on p "Add Sheet" at bounding box center [595, 274] width 427 height 21
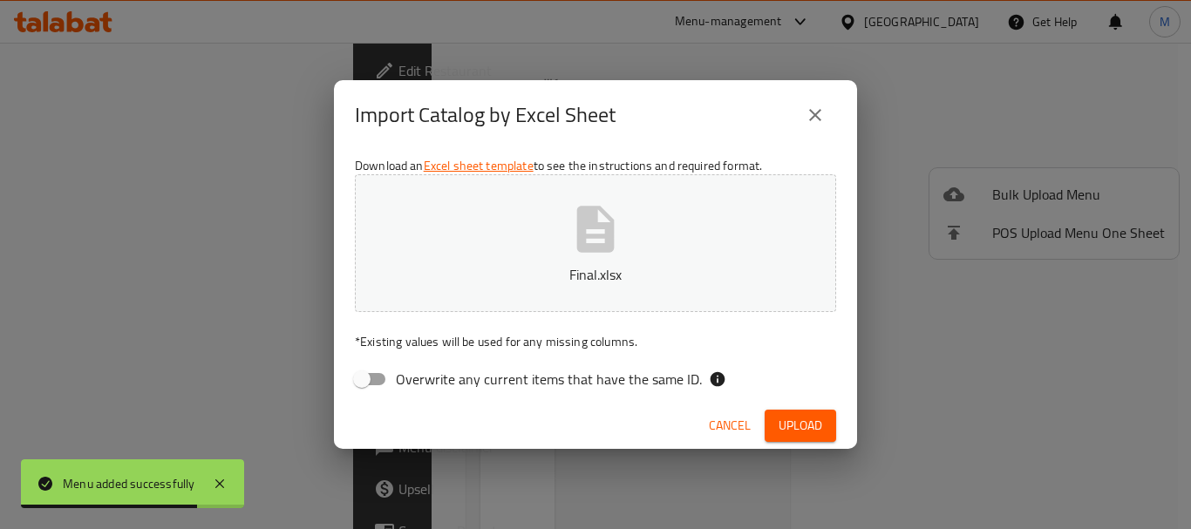
click at [804, 431] on span "Upload" at bounding box center [800, 426] width 44 height 22
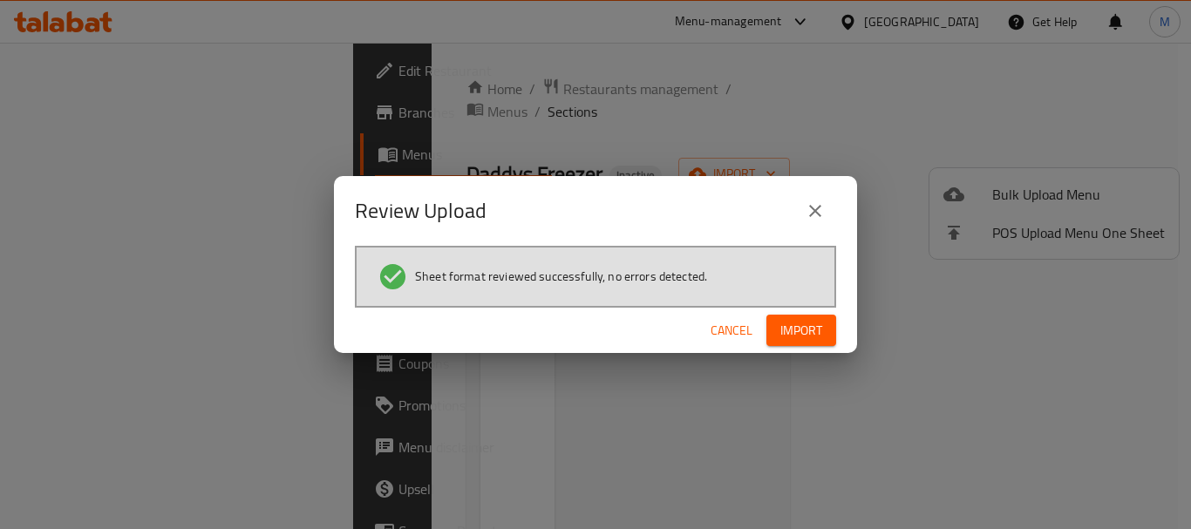
click at [790, 334] on span "Import" at bounding box center [801, 331] width 42 height 22
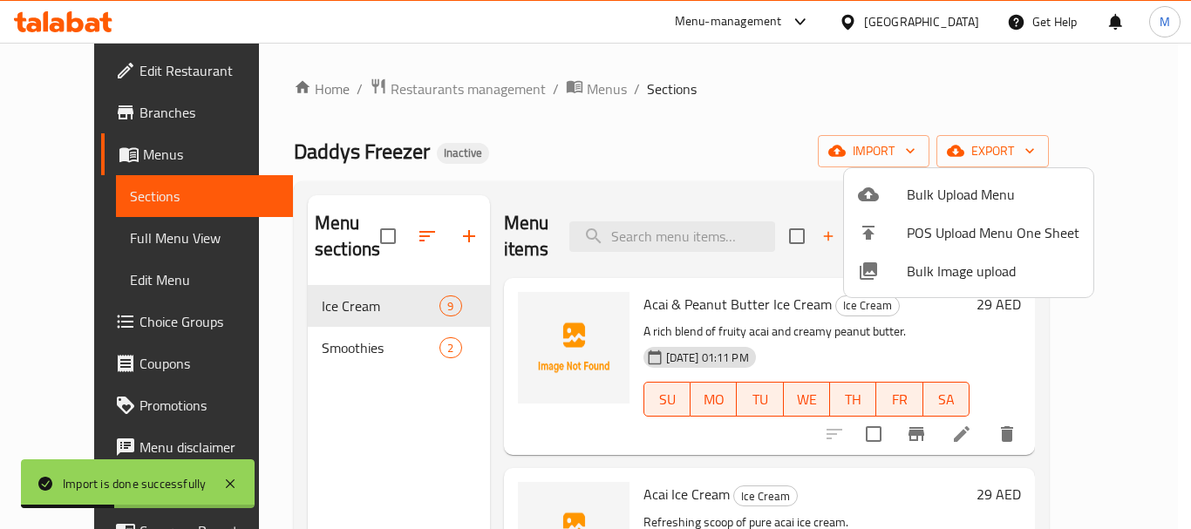
click at [74, 240] on div at bounding box center [595, 264] width 1191 height 529
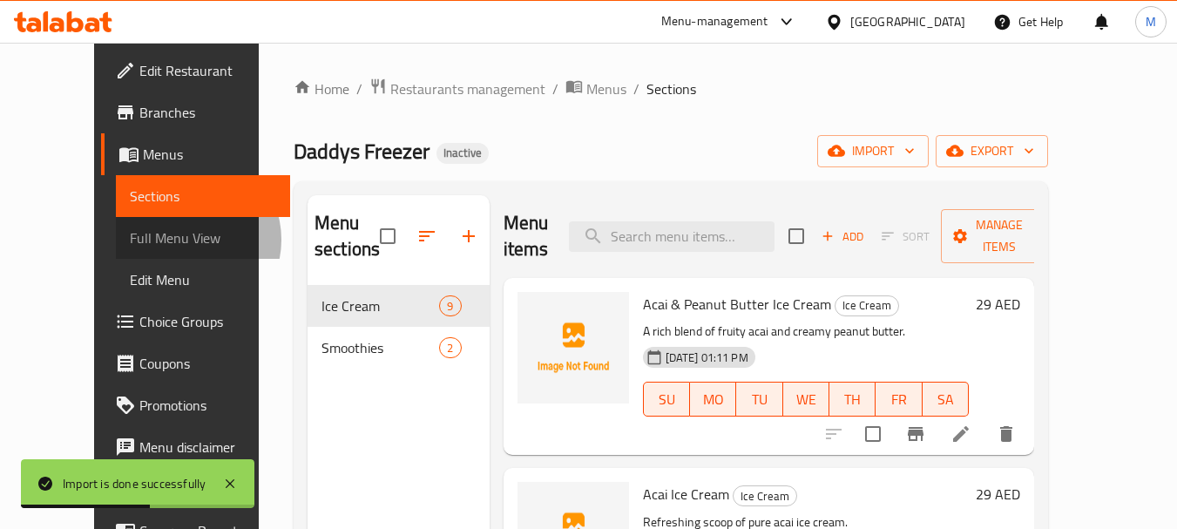
click at [130, 241] on span "Full Menu View" at bounding box center [203, 237] width 147 height 21
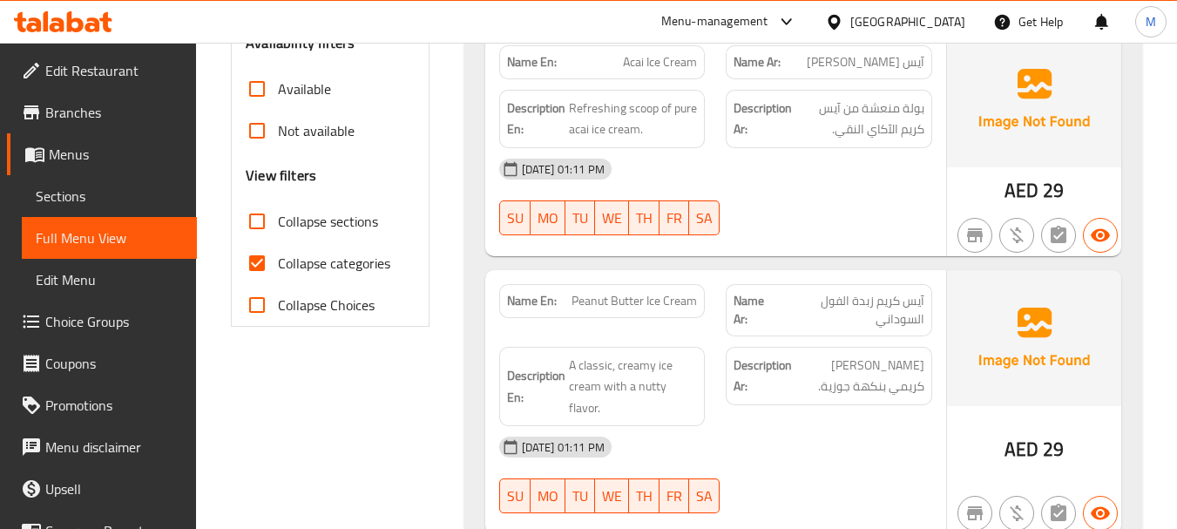
scroll to position [697, 0]
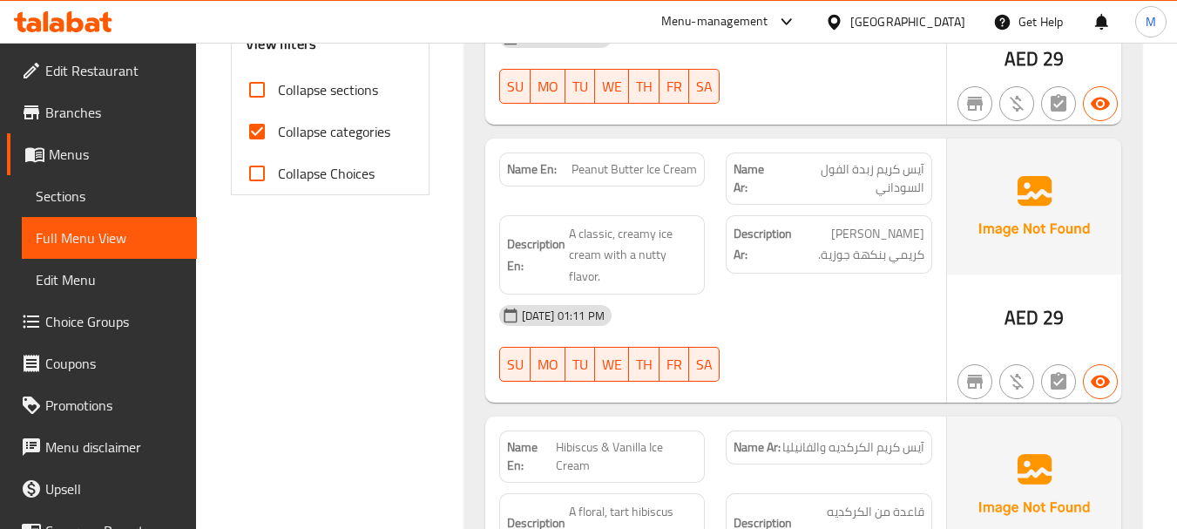
click at [291, 137] on span "Collapse categories" at bounding box center [334, 131] width 112 height 21
click at [278, 137] on input "Collapse categories" at bounding box center [257, 132] width 42 height 42
checkbox input "false"
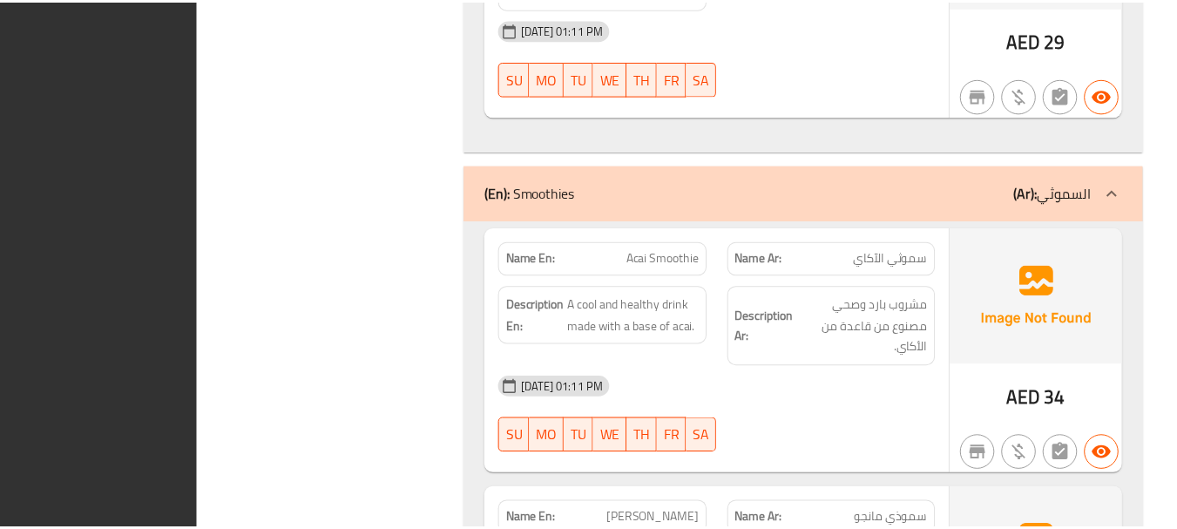
scroll to position [2734, 0]
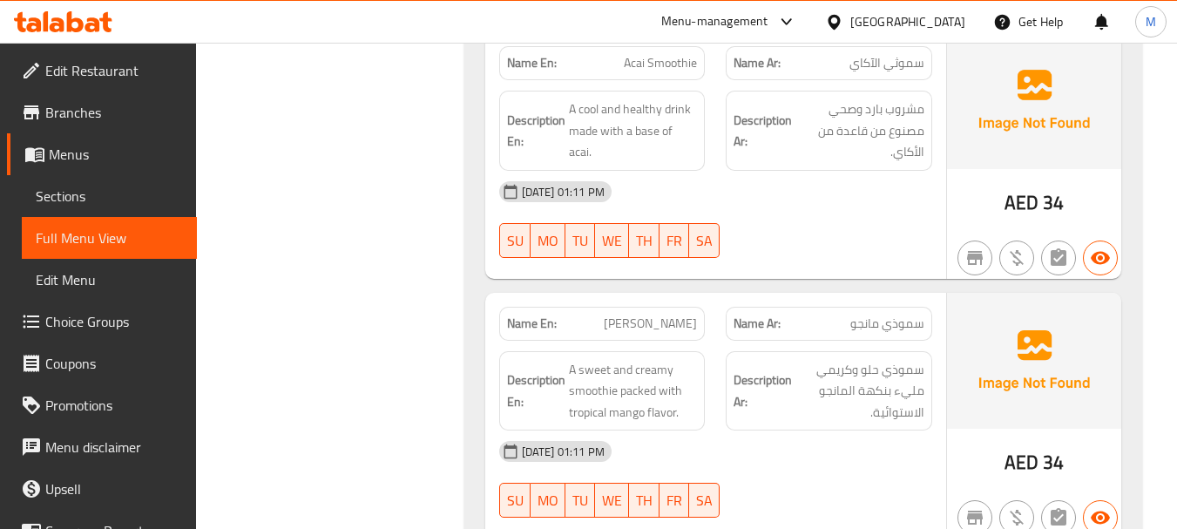
click at [85, 194] on span "Sections" at bounding box center [109, 196] width 147 height 21
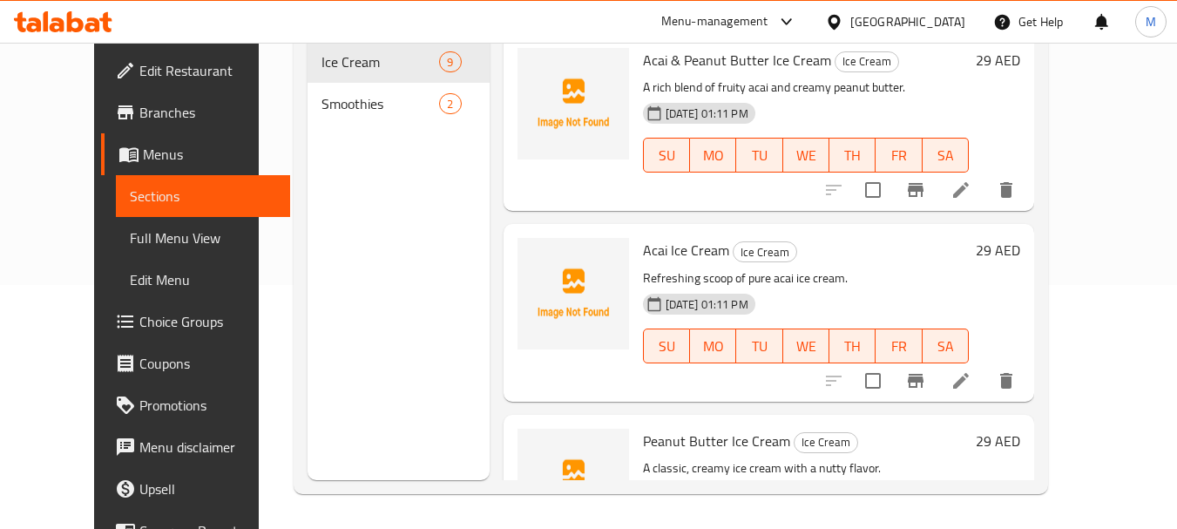
scroll to position [244, 0]
click at [143, 148] on span "Menus" at bounding box center [210, 154] width 134 height 21
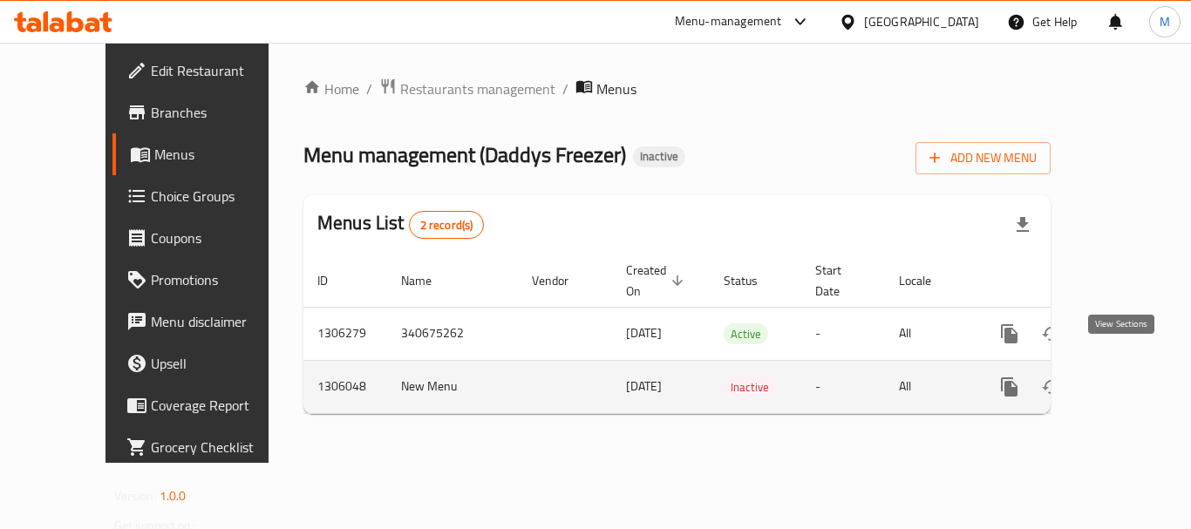
click at [1124, 377] on icon "enhanced table" at bounding box center [1134, 387] width 21 height 21
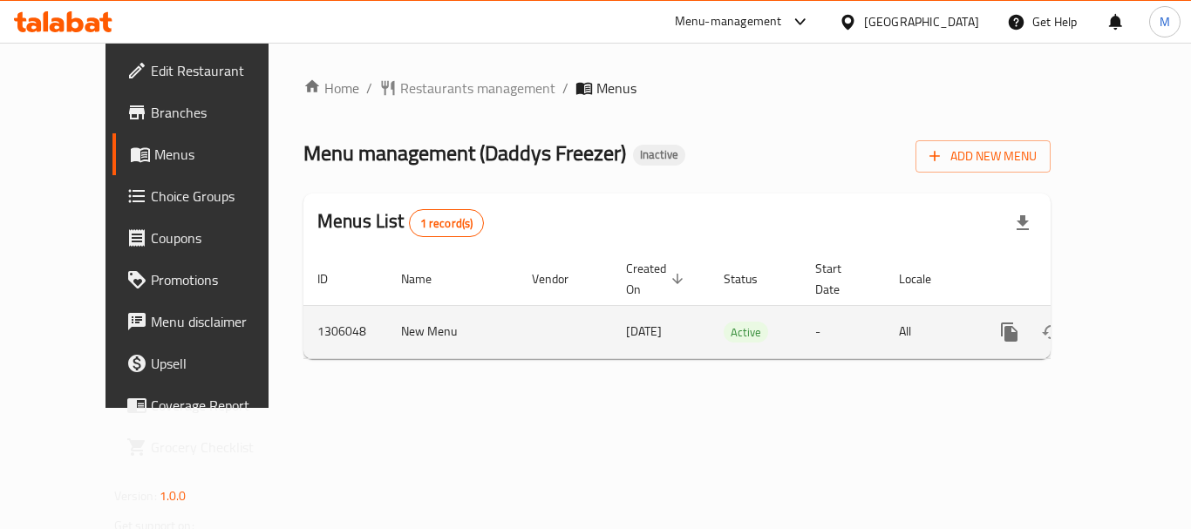
click at [1128, 322] on icon "enhanced table" at bounding box center [1134, 332] width 21 height 21
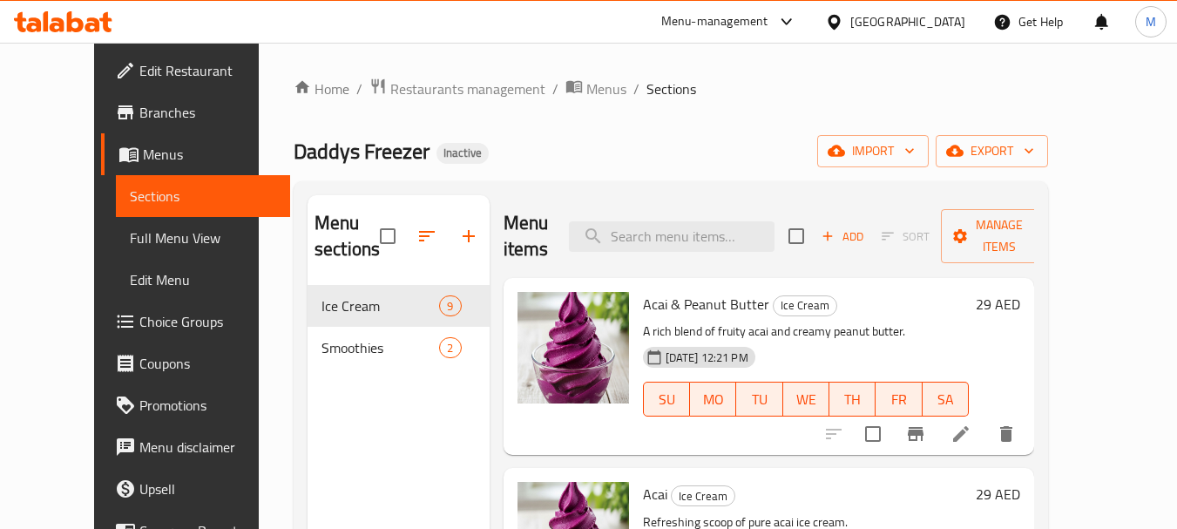
click at [139, 71] on span "Edit Restaurant" at bounding box center [208, 70] width 138 height 21
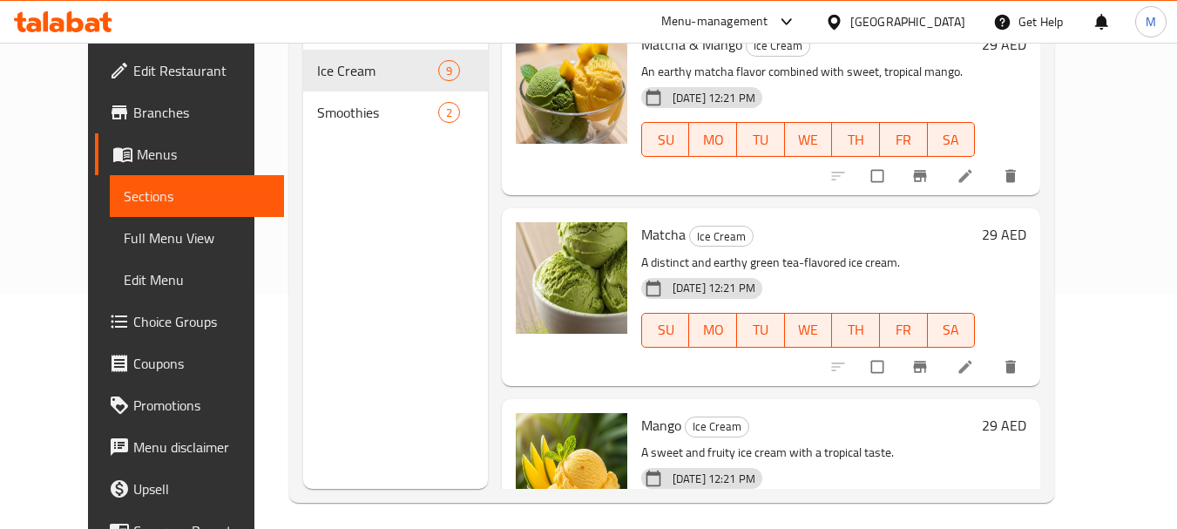
scroll to position [244, 0]
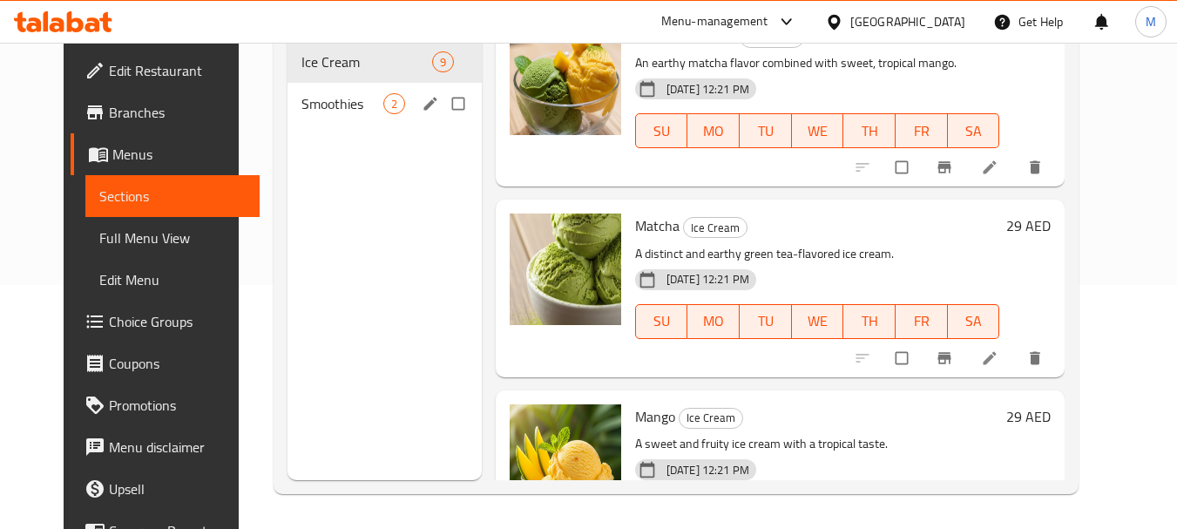
click at [318, 102] on span "Smoothies" at bounding box center [343, 103] width 82 height 21
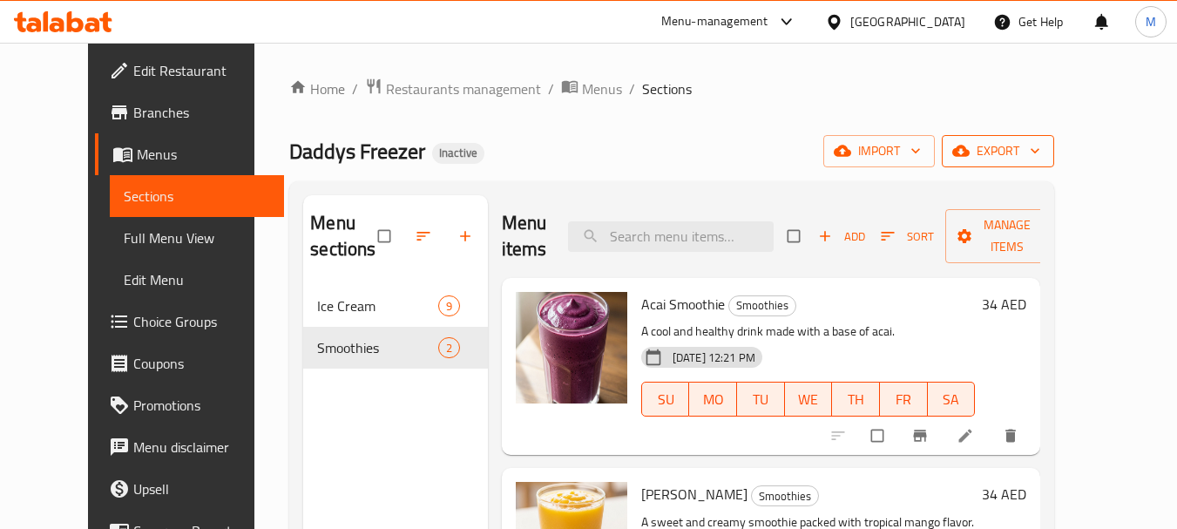
click at [1041, 153] on span "export" at bounding box center [998, 151] width 85 height 22
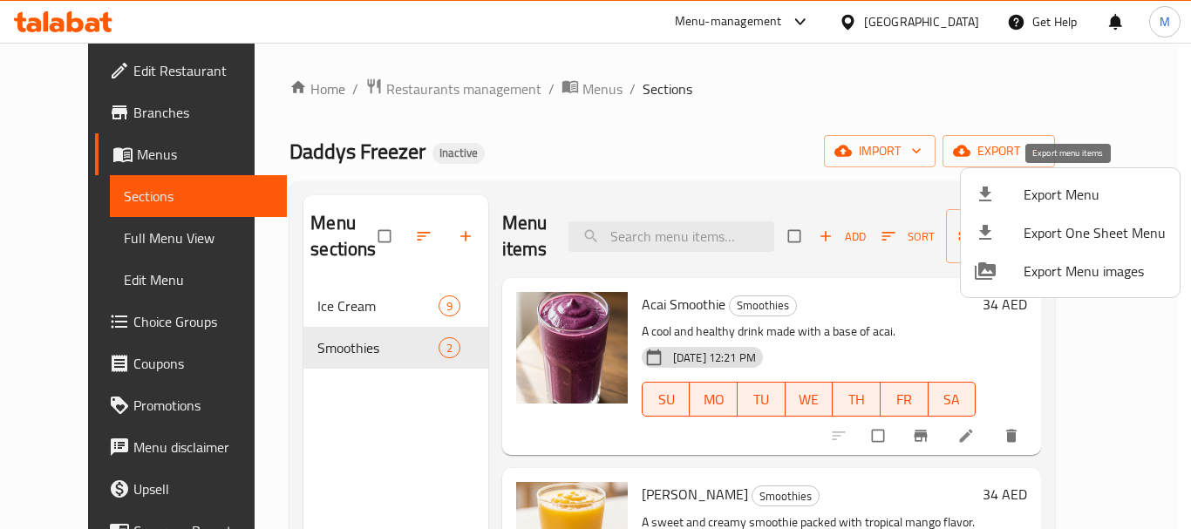
click at [1085, 191] on span "Export Menu" at bounding box center [1094, 194] width 142 height 21
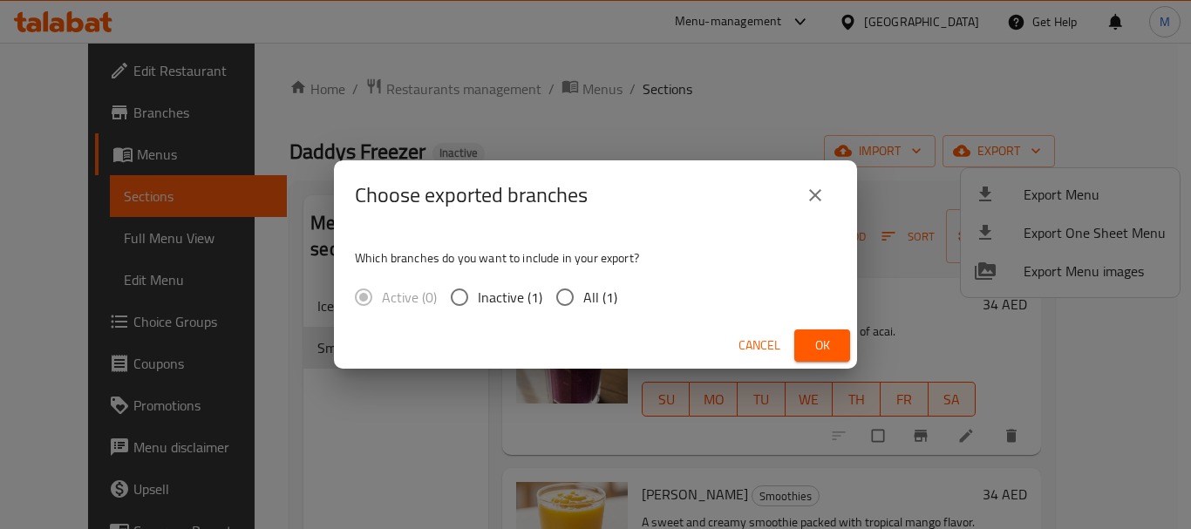
click at [584, 297] on span "All (1)" at bounding box center [600, 297] width 34 height 21
click at [583, 297] on input "All (1)" at bounding box center [564, 297] width 37 height 37
radio input "true"
click at [812, 337] on span "Ok" at bounding box center [822, 346] width 28 height 22
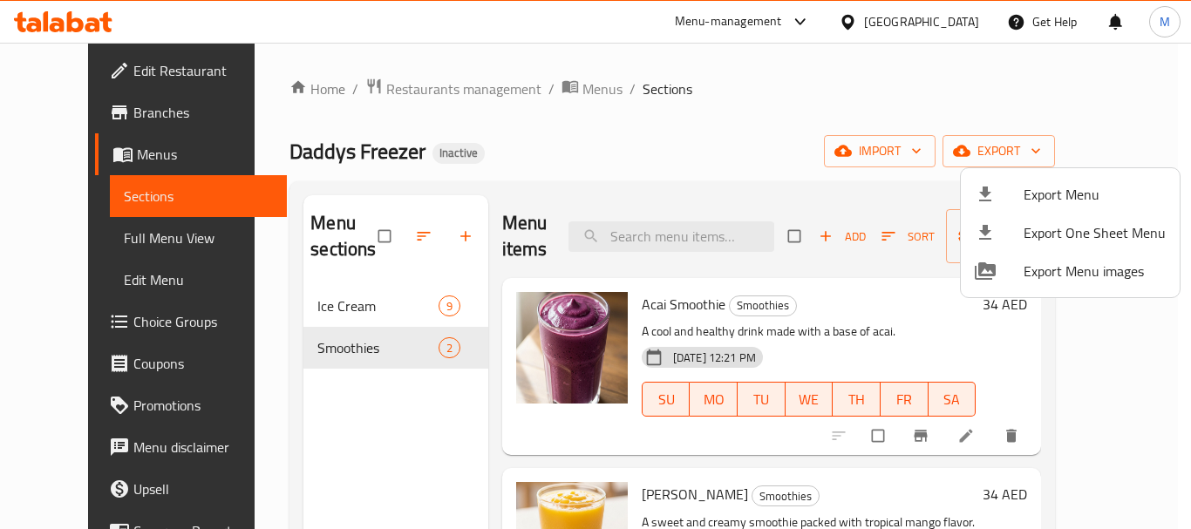
click at [309, 299] on div at bounding box center [595, 264] width 1191 height 529
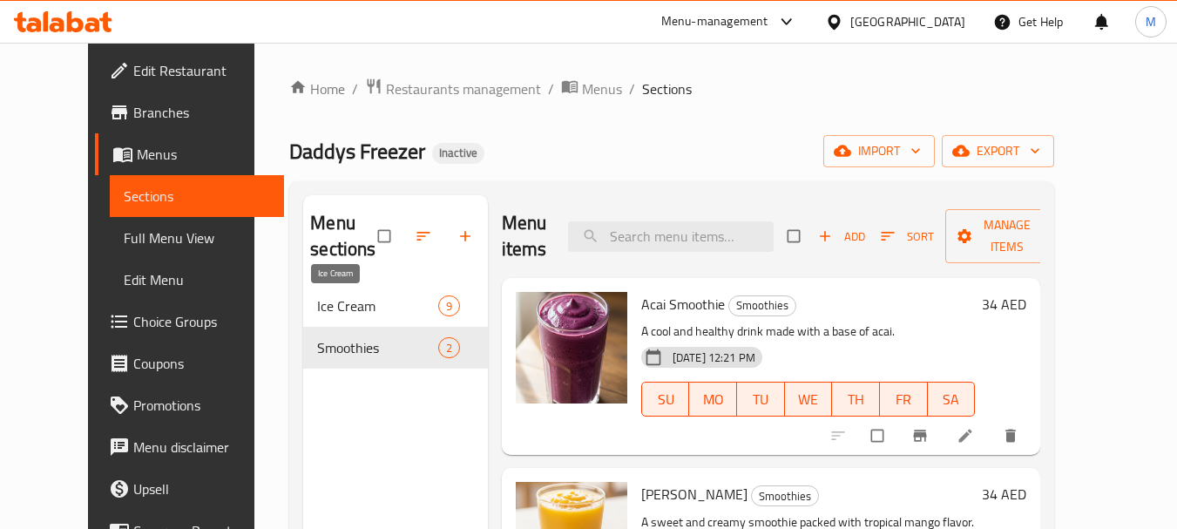
click at [317, 305] on span "Ice Cream" at bounding box center [377, 305] width 120 height 21
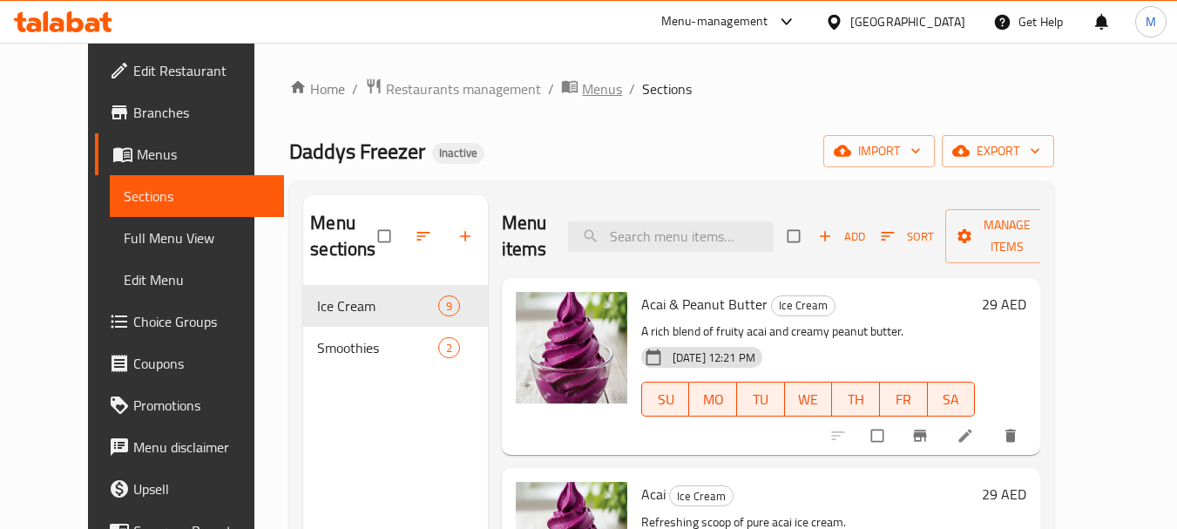
click at [582, 80] on span "Menus" at bounding box center [602, 88] width 40 height 21
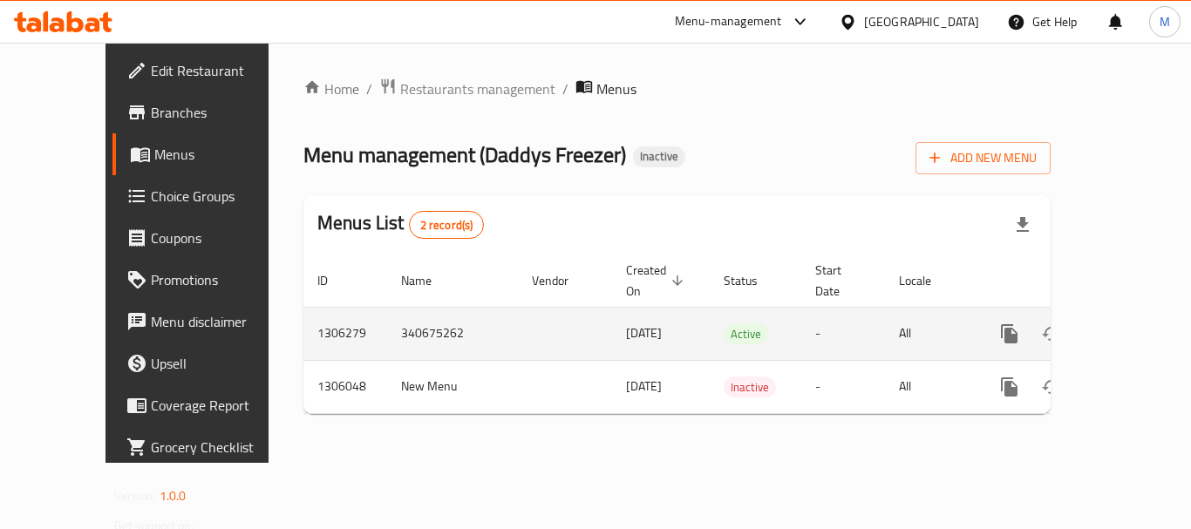
click at [1130, 323] on icon "enhanced table" at bounding box center [1134, 333] width 21 height 21
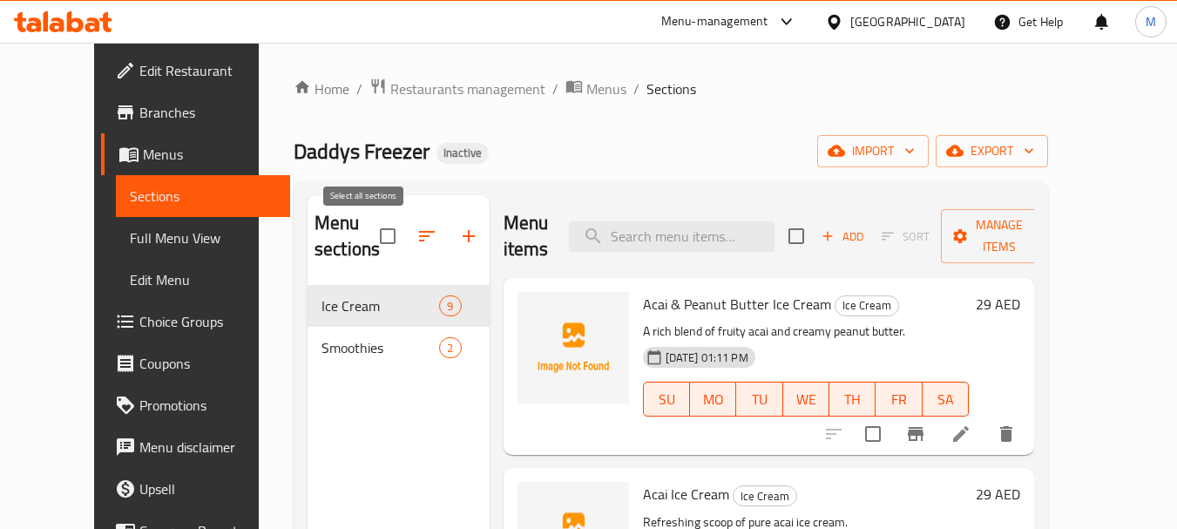
click at [375, 233] on input "checkbox" at bounding box center [388, 236] width 37 height 37
checkbox input "true"
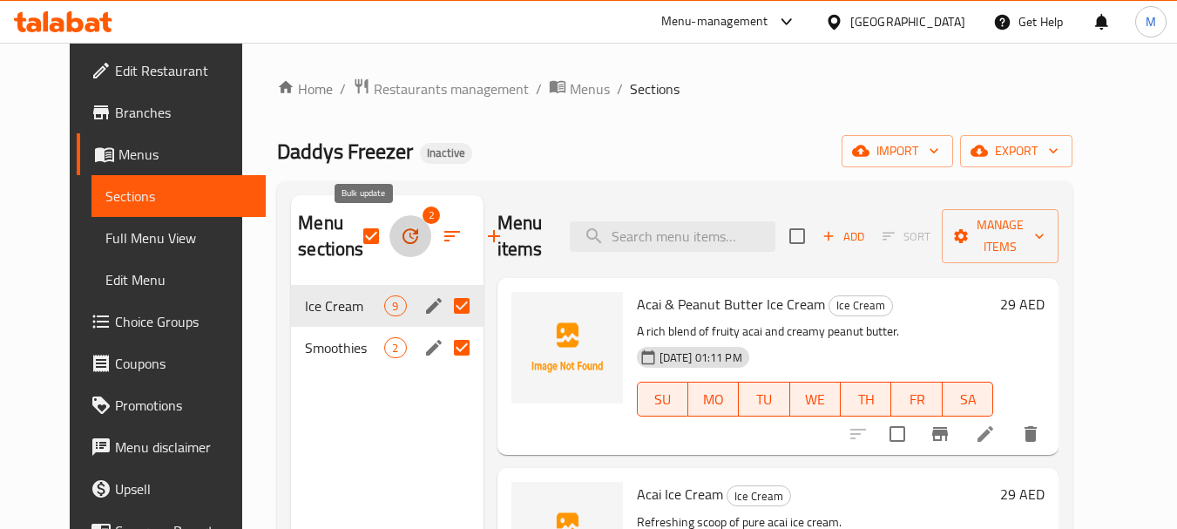
click at [390, 249] on button "button" at bounding box center [411, 236] width 42 height 42
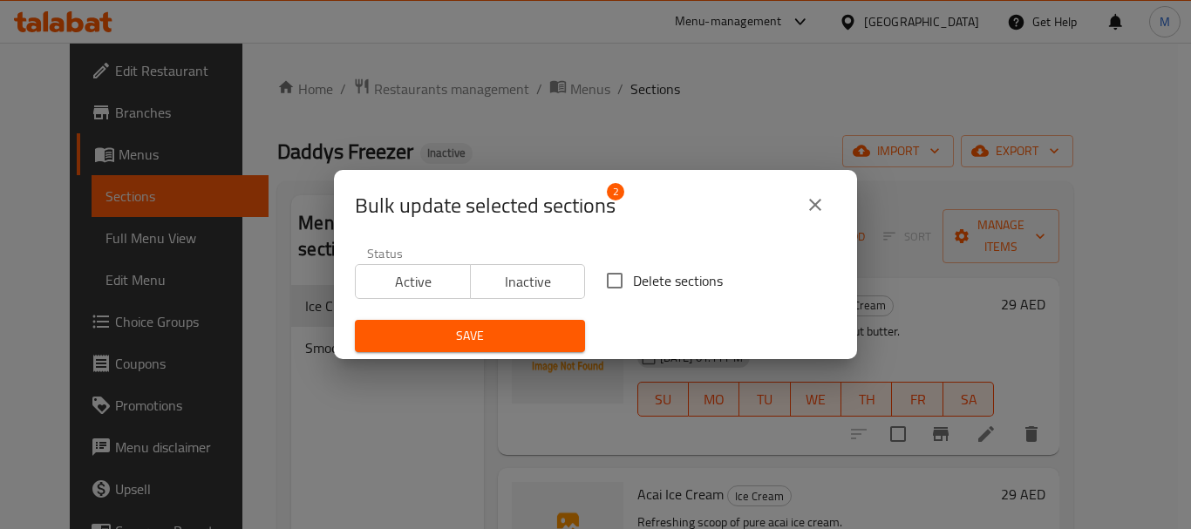
click at [610, 282] on input "Delete sections" at bounding box center [614, 280] width 37 height 37
checkbox input "true"
click at [528, 321] on button "Save" at bounding box center [470, 336] width 230 height 32
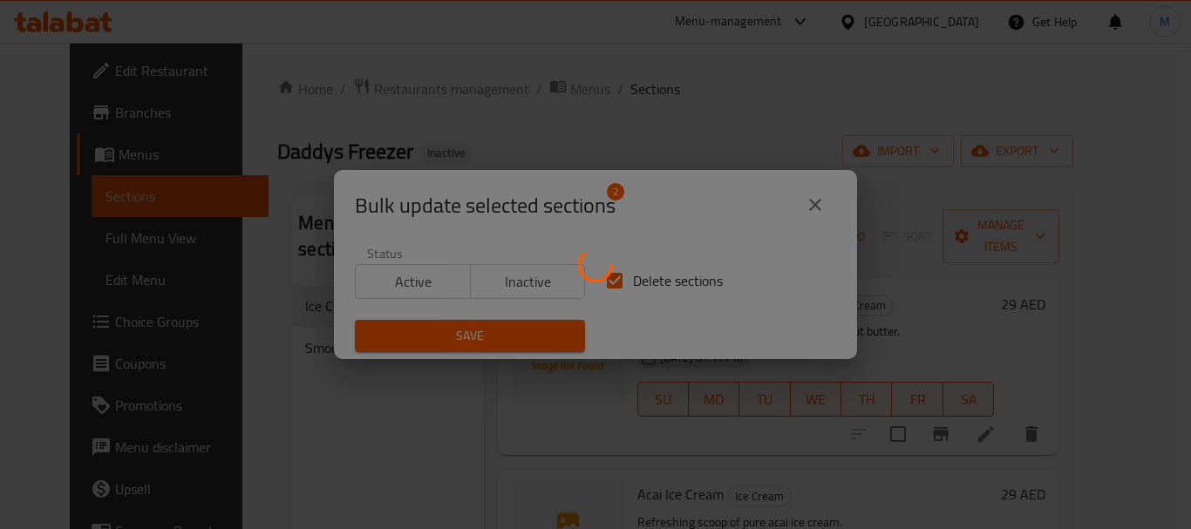
checkbox input "false"
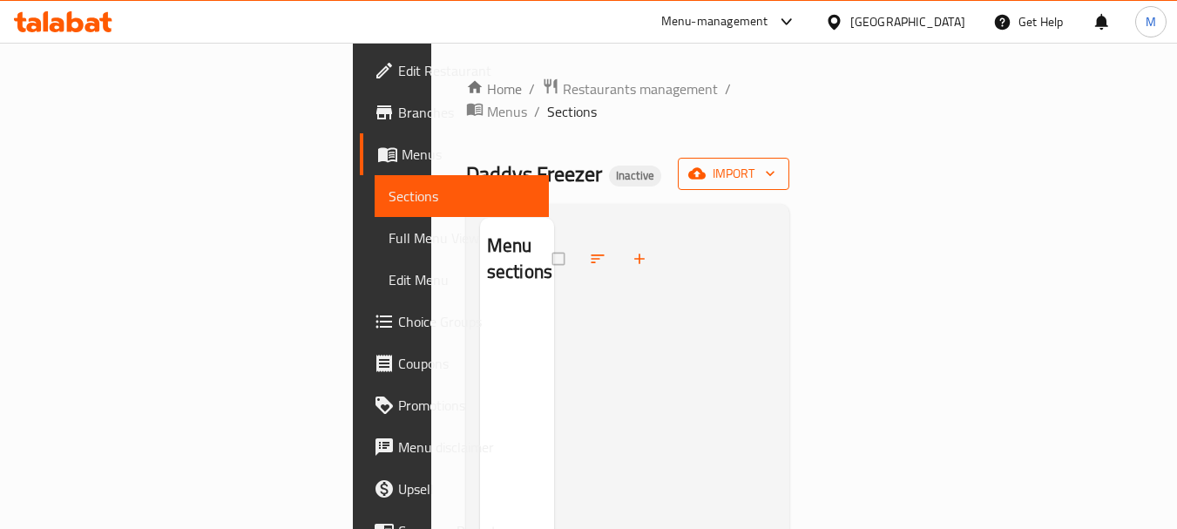
click at [776, 163] on span "import" at bounding box center [734, 174] width 84 height 22
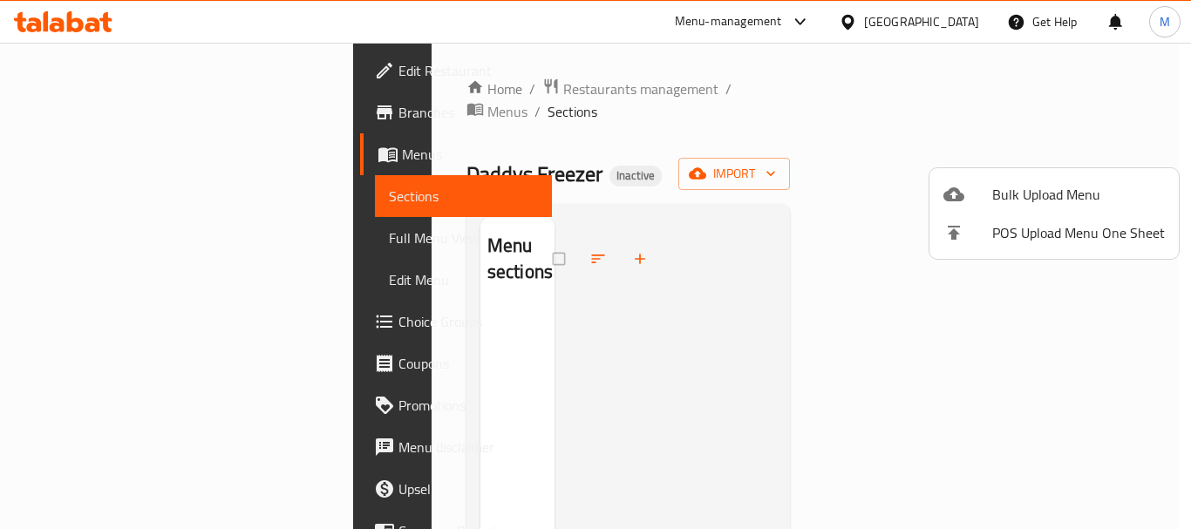
click at [1055, 187] on span "Bulk Upload Menu" at bounding box center [1078, 194] width 173 height 21
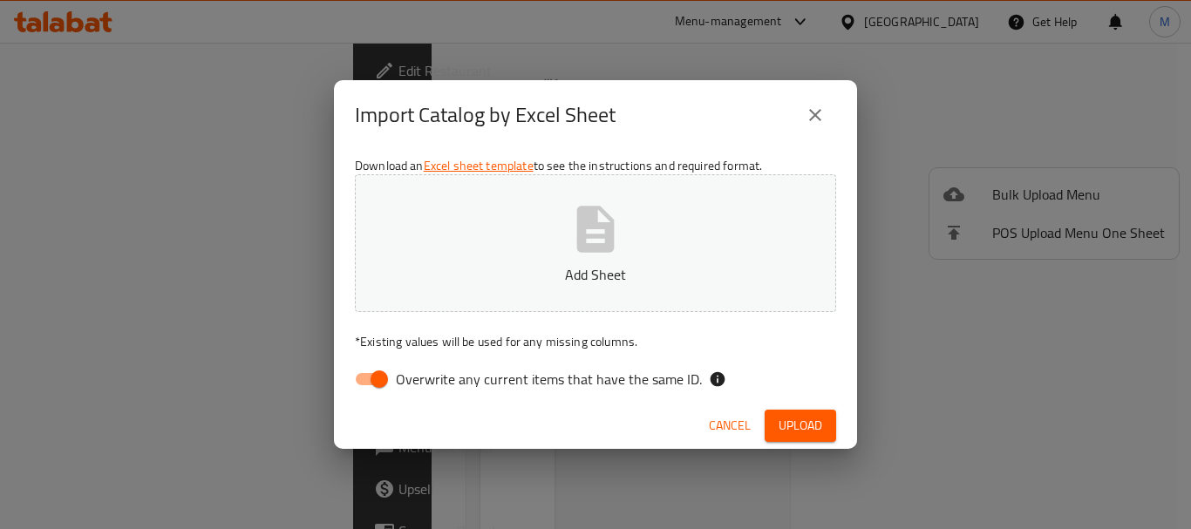
drag, startPoint x: 581, startPoint y: 384, endPoint x: 580, endPoint y: 361, distance: 23.6
click at [580, 384] on span "Overwrite any current items that have the same ID." at bounding box center [549, 379] width 306 height 21
click at [429, 384] on input "Overwrite any current items that have the same ID." at bounding box center [378, 379] width 99 height 33
checkbox input "false"
click at [573, 285] on p "Add Sheet" at bounding box center [595, 274] width 427 height 21
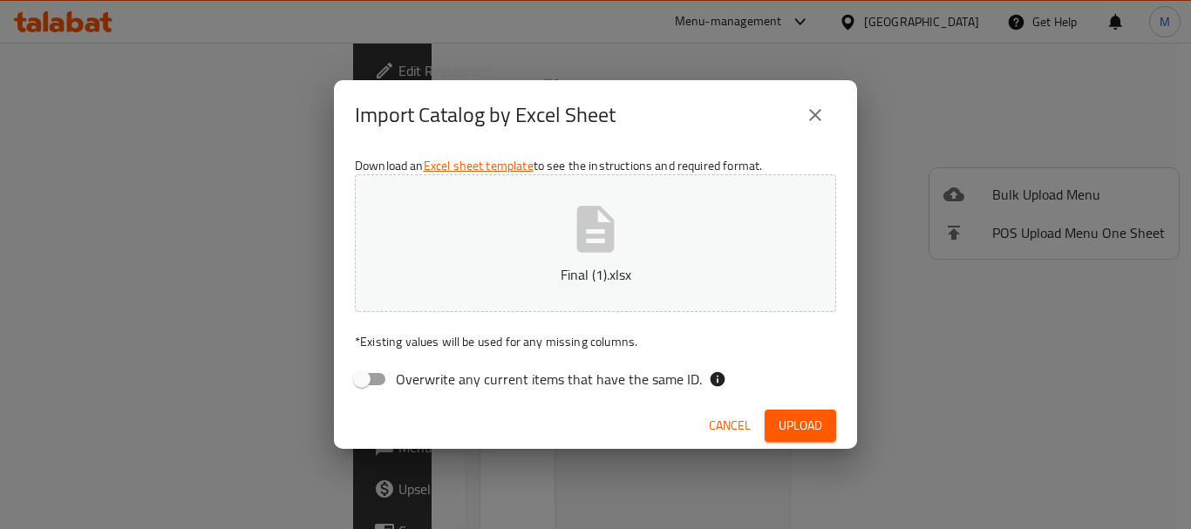
click at [801, 415] on span "Upload" at bounding box center [800, 426] width 44 height 22
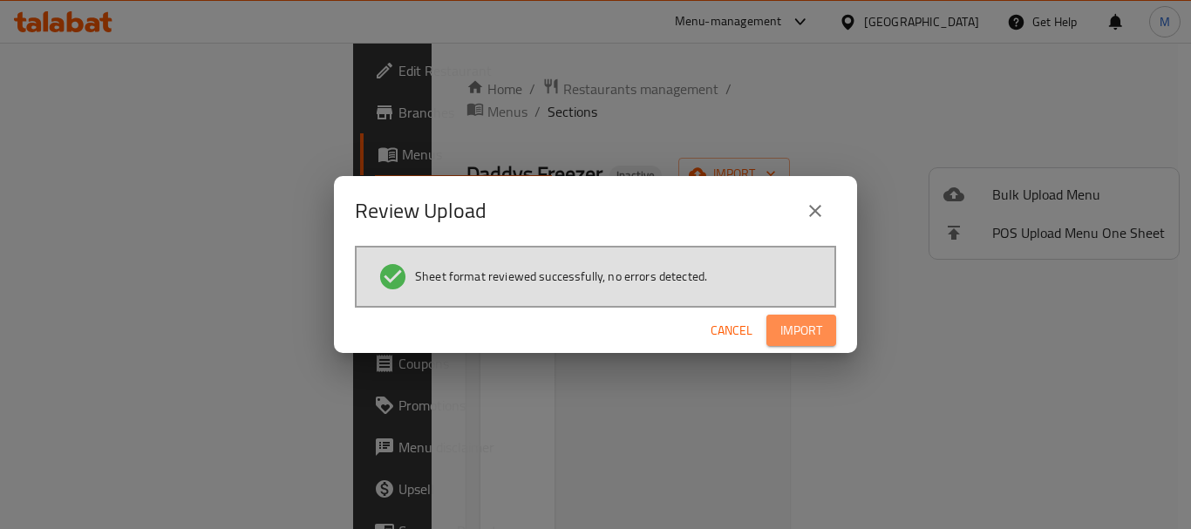
click at [804, 330] on span "Import" at bounding box center [801, 331] width 42 height 22
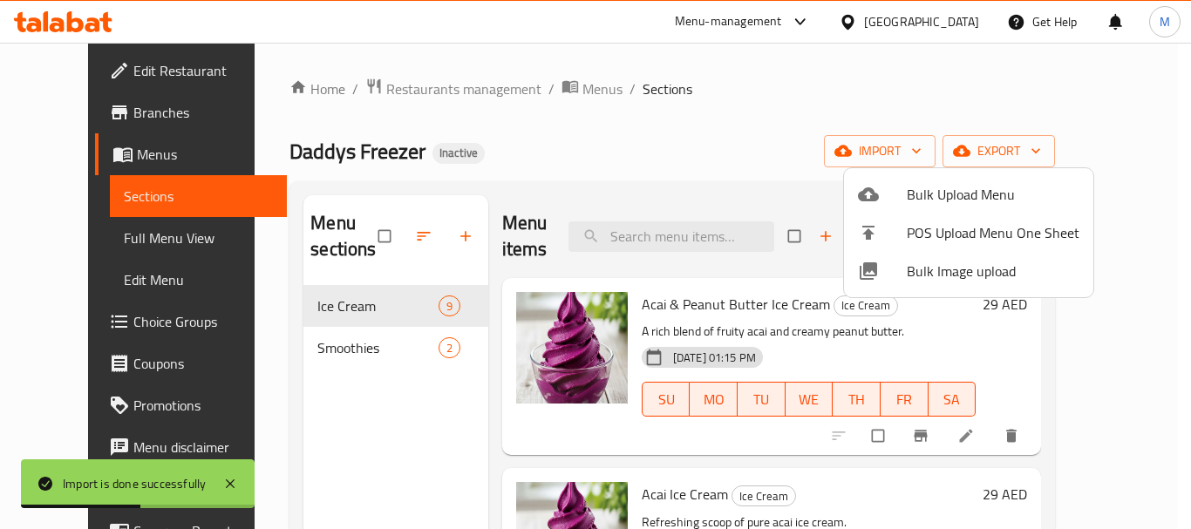
click at [88, 240] on div at bounding box center [595, 264] width 1191 height 529
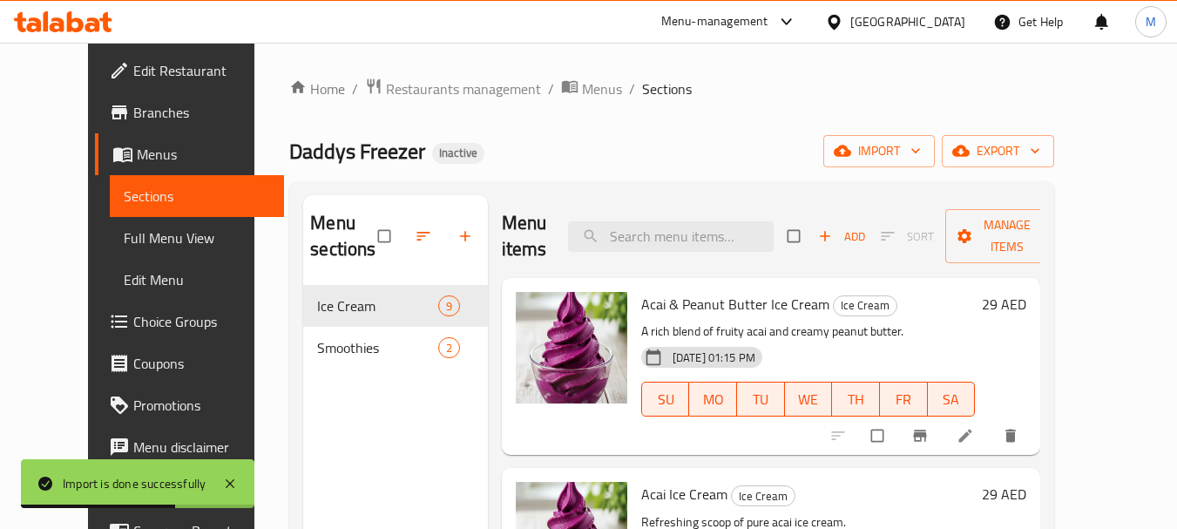
click at [124, 240] on span "Full Menu View" at bounding box center [197, 237] width 147 height 21
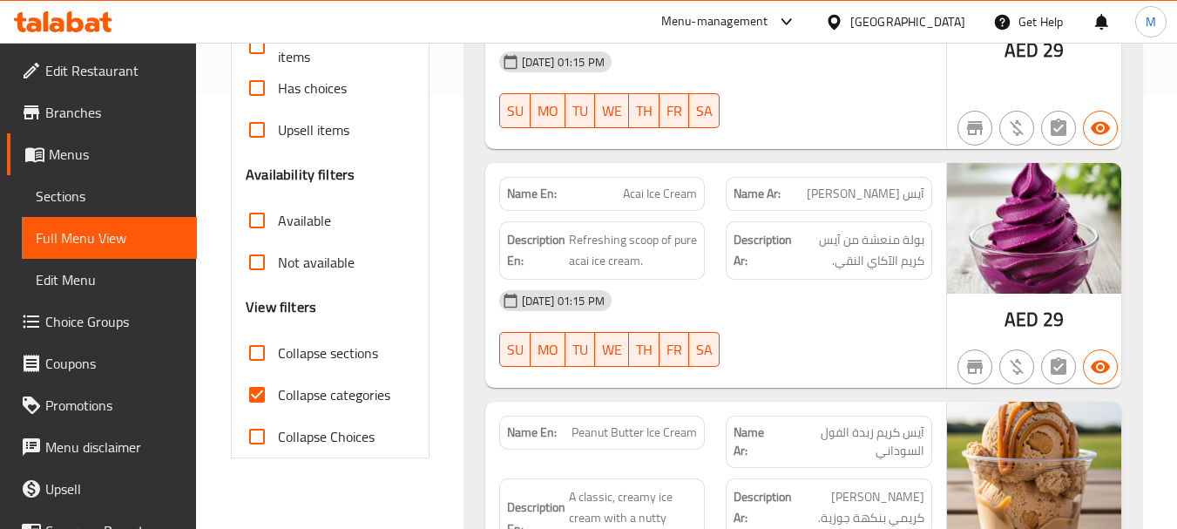
scroll to position [436, 0]
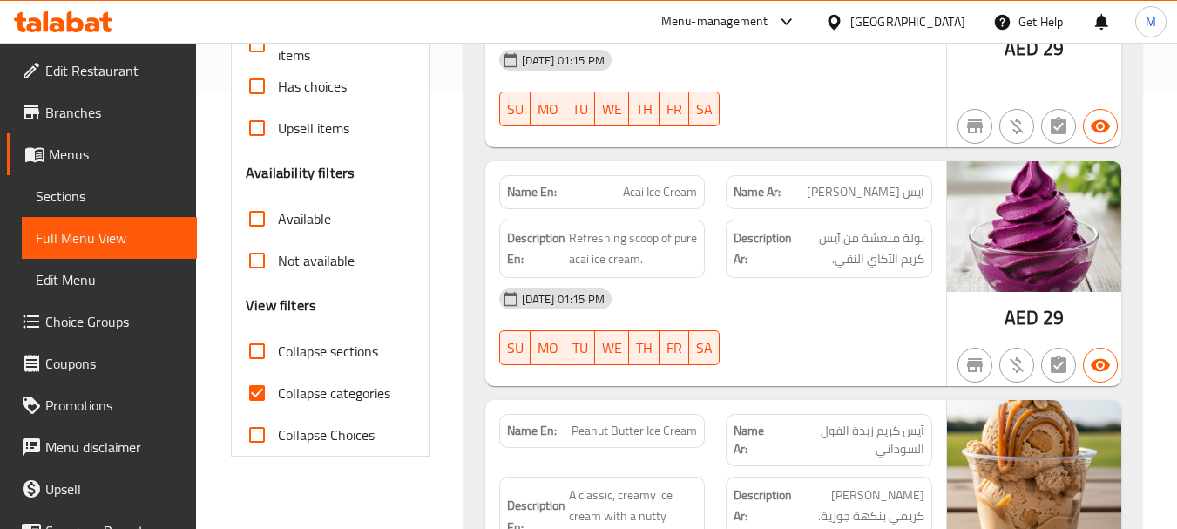
click at [329, 397] on span "Collapse categories" at bounding box center [334, 393] width 112 height 21
click at [278, 397] on input "Collapse categories" at bounding box center [257, 393] width 42 height 42
checkbox input "false"
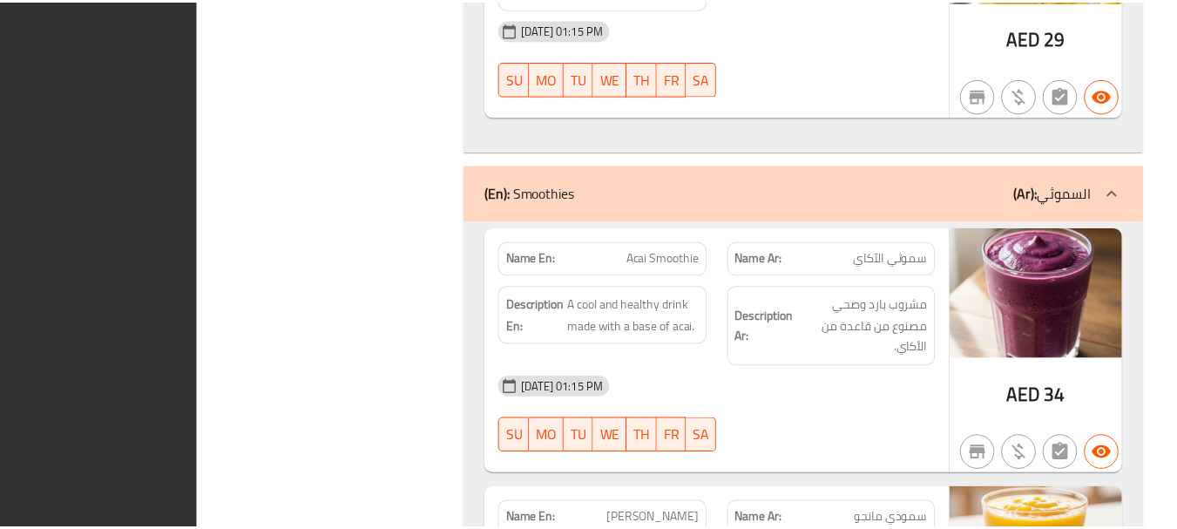
scroll to position [2734, 0]
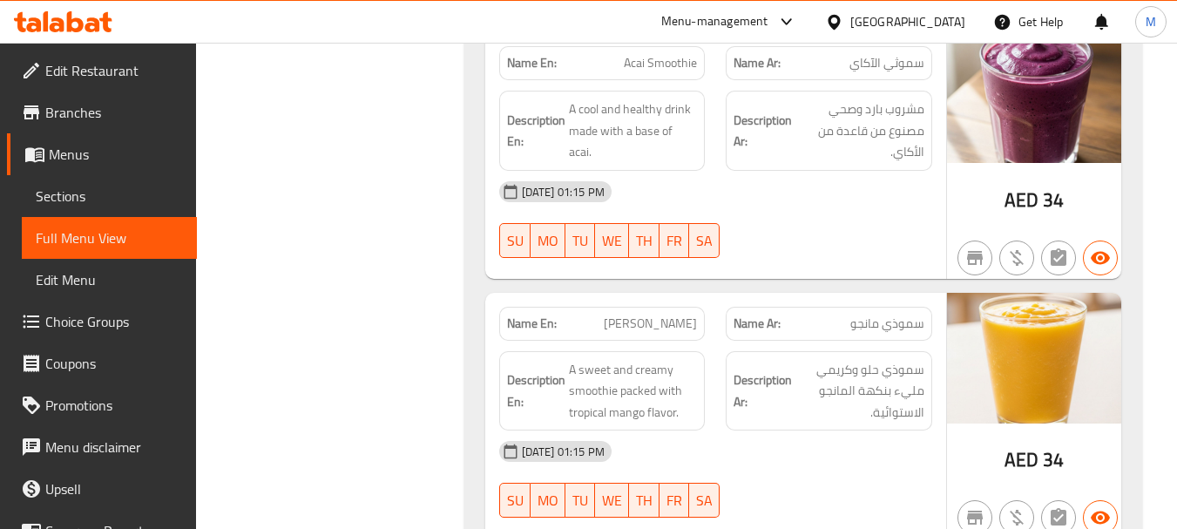
click at [934, 17] on div "[GEOGRAPHIC_DATA]" at bounding box center [908, 21] width 115 height 19
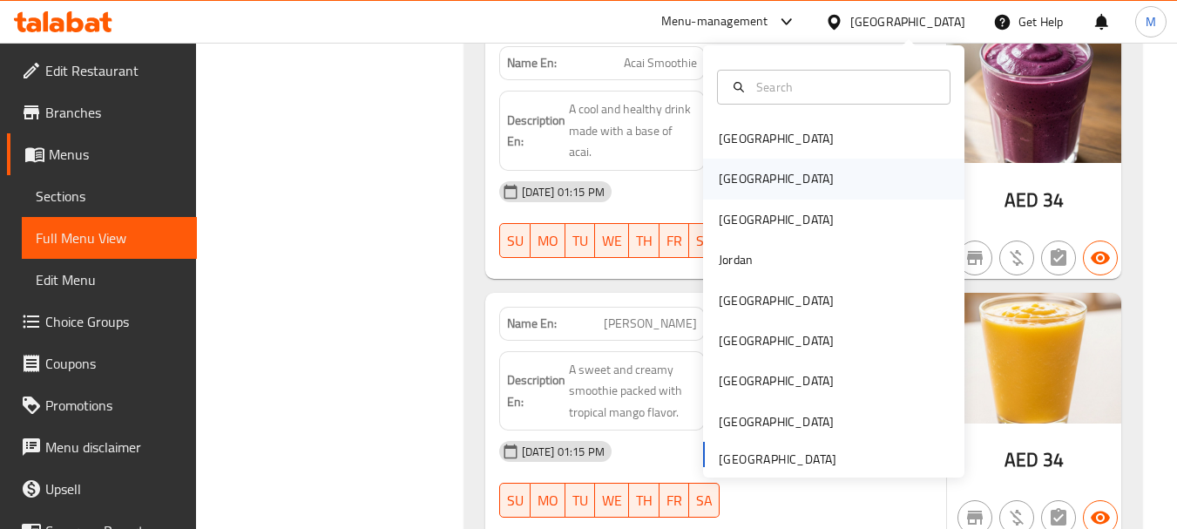
click at [719, 180] on div "[GEOGRAPHIC_DATA]" at bounding box center [776, 178] width 115 height 19
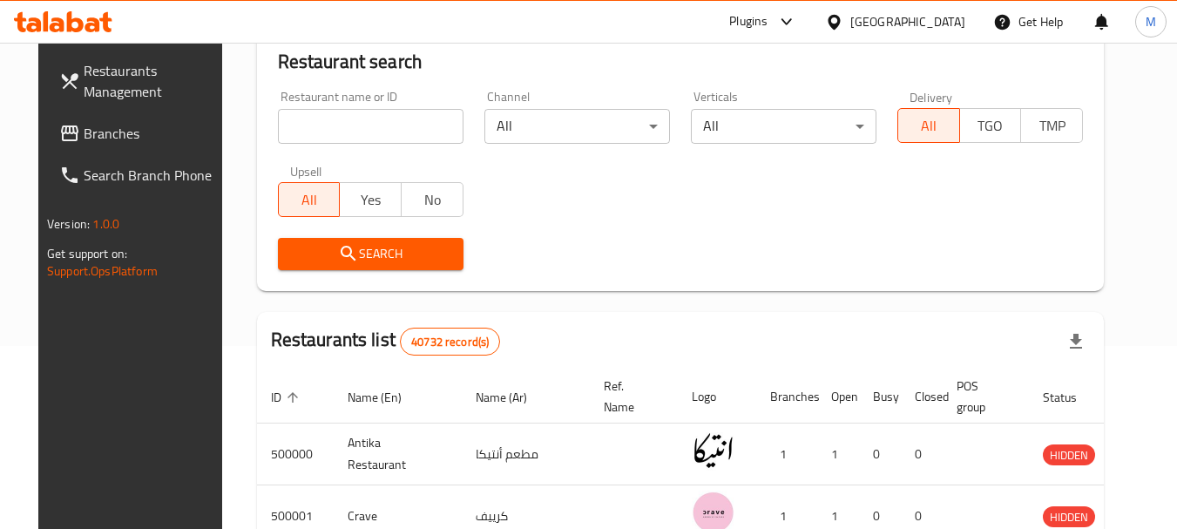
scroll to position [790, 0]
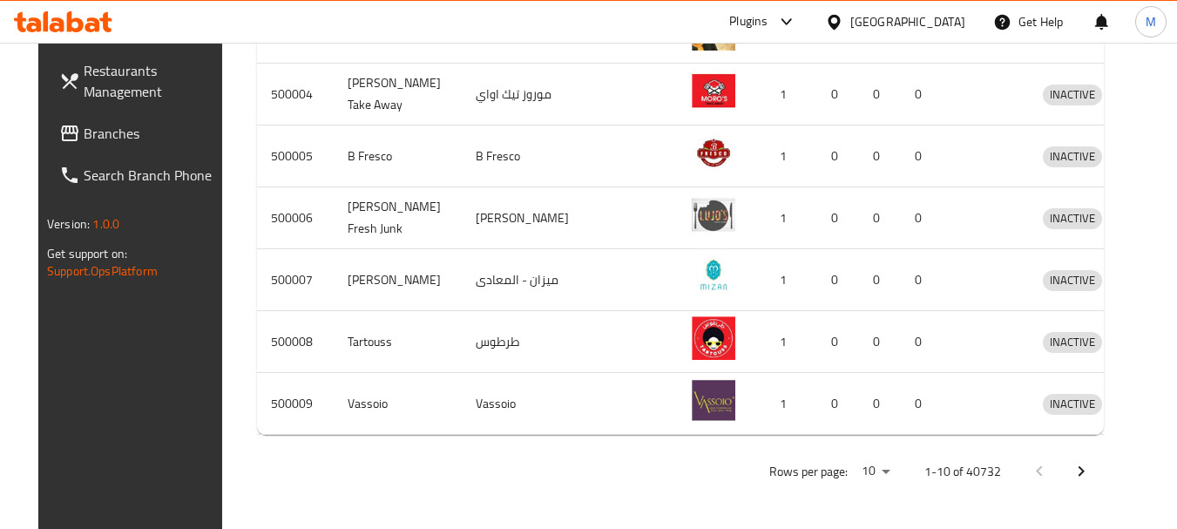
click at [84, 141] on span "Branches" at bounding box center [153, 133] width 138 height 21
